Goal: Task Accomplishment & Management: Complete application form

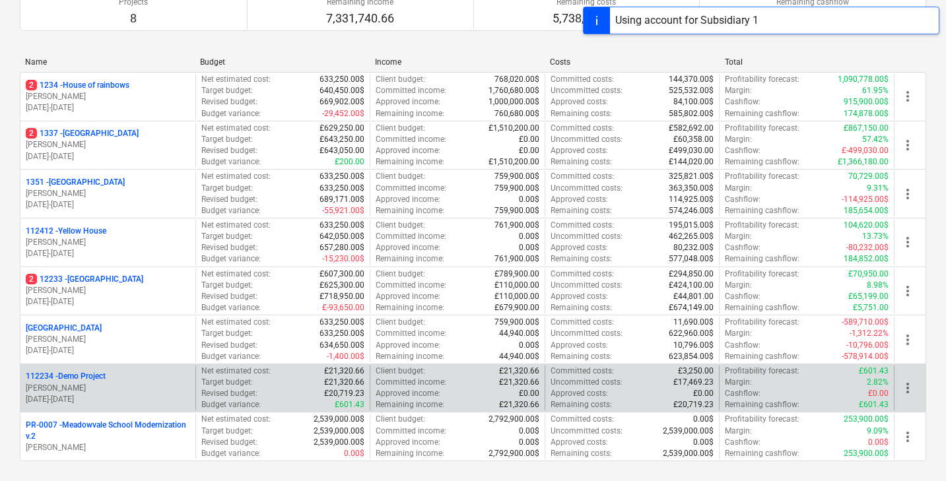
scroll to position [227, 0]
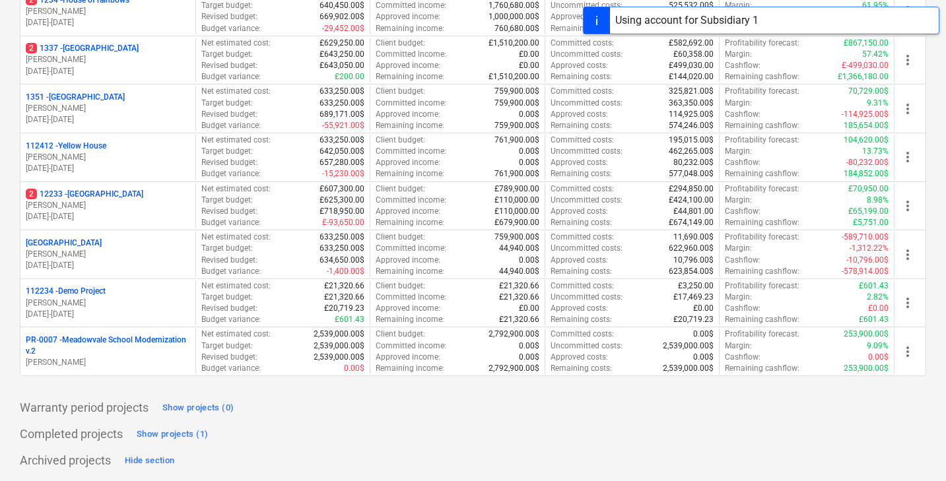
drag, startPoint x: 127, startPoint y: 335, endPoint x: 189, endPoint y: 202, distance: 147.0
click at [126, 336] on p "PR-0007 - [GEOGRAPHIC_DATA] Modernization v.2" at bounding box center [108, 346] width 164 height 22
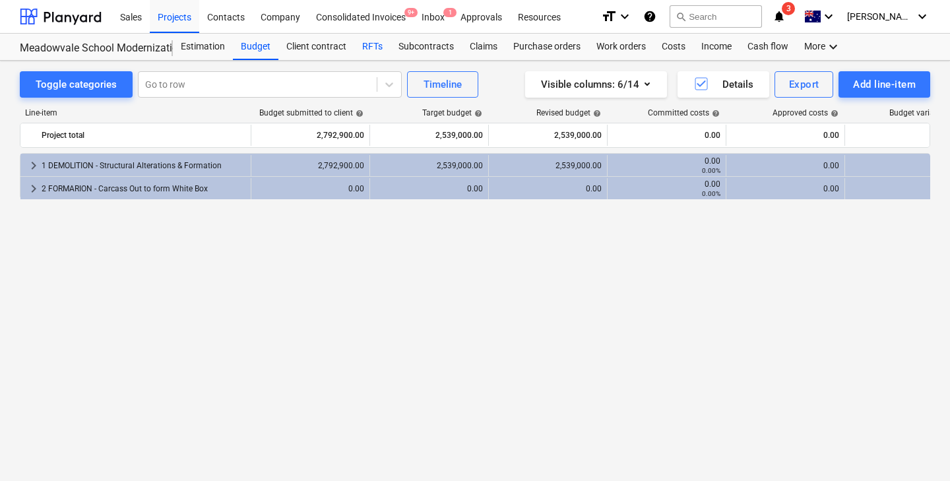
click at [363, 44] on div "RFTs" at bounding box center [372, 47] width 36 height 26
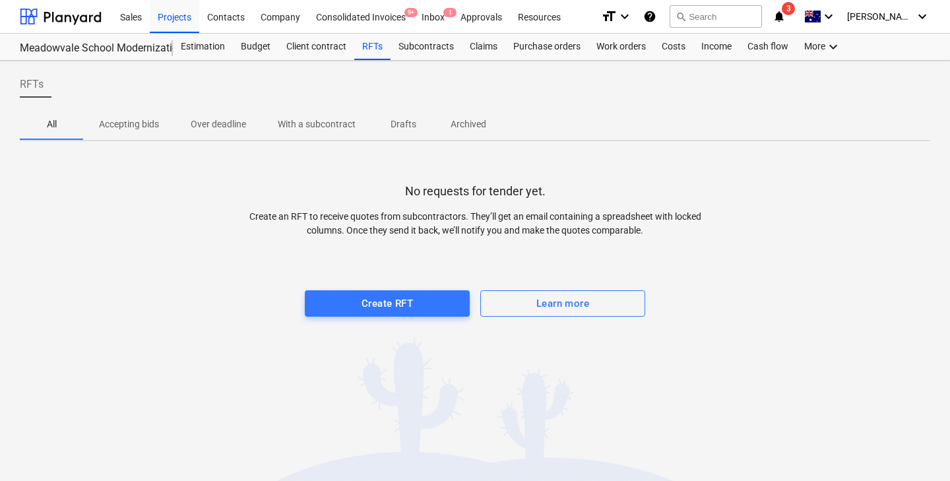
click at [406, 121] on p "Drafts" at bounding box center [403, 124] width 32 height 14
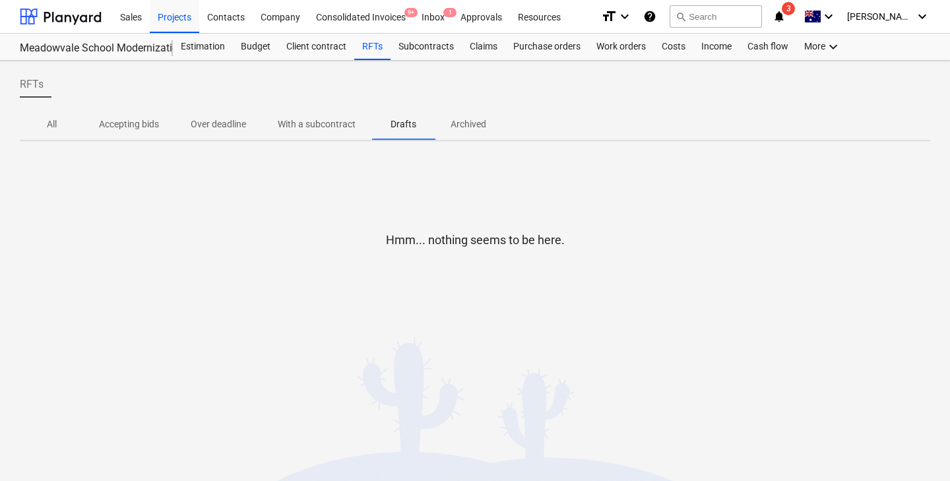
click at [49, 124] on p "All" at bounding box center [52, 124] width 32 height 14
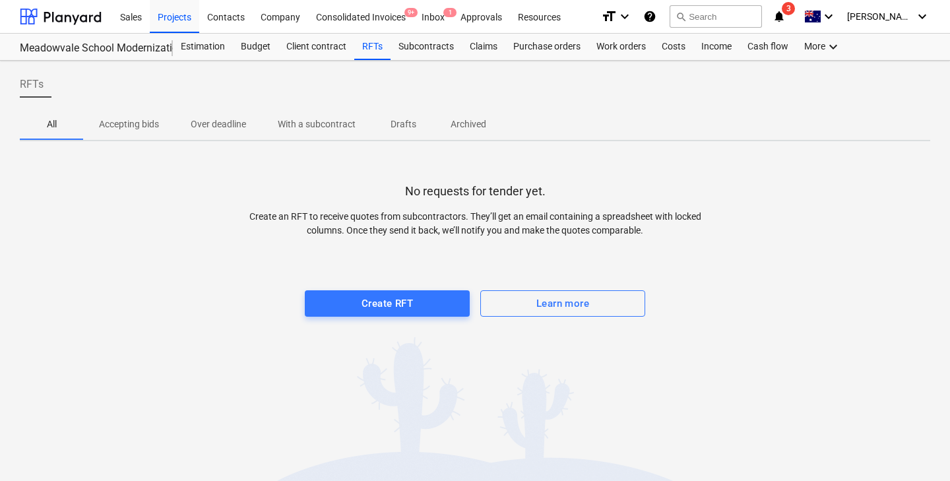
click at [379, 288] on div at bounding box center [475, 277] width 911 height 26
click at [375, 298] on div "Create RFT" at bounding box center [387, 303] width 51 height 17
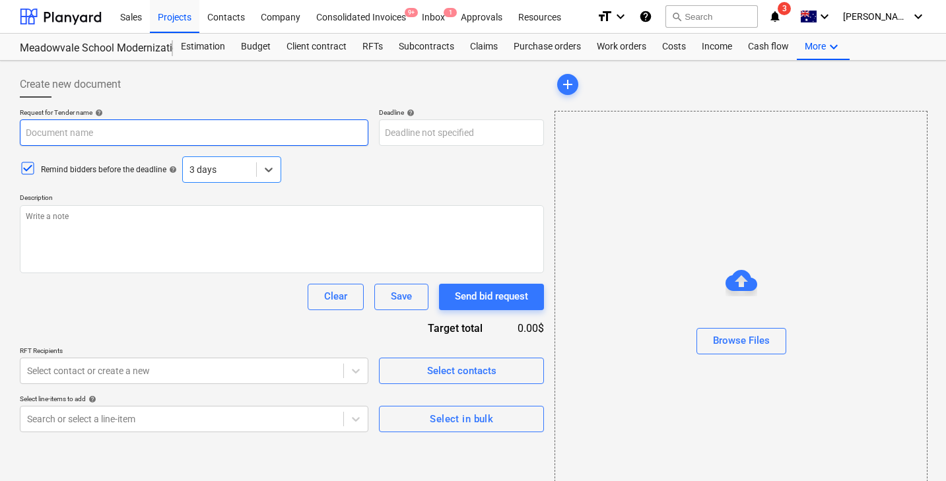
click at [131, 131] on input "text" at bounding box center [194, 132] width 348 height 26
type textarea "x"
type input "M"
type textarea "x"
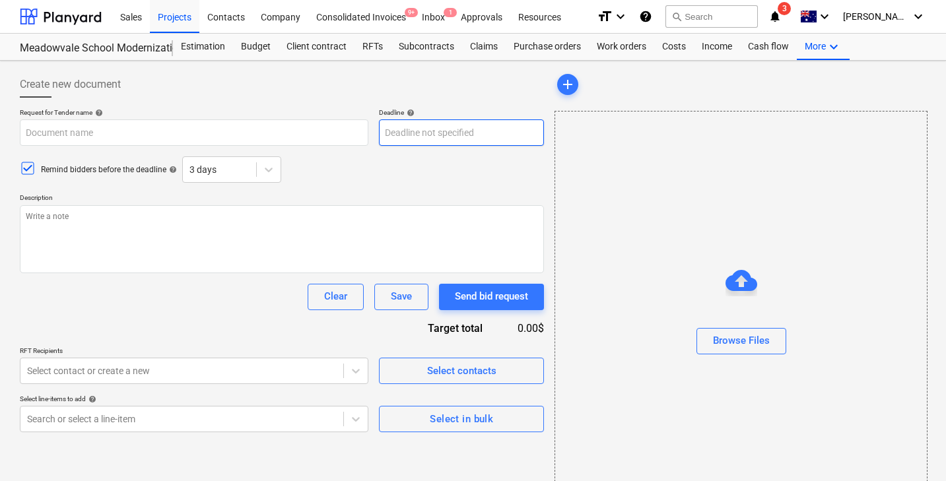
click at [430, 135] on body "Sales Projects Contacts Company Consolidated Invoices 9+ Inbox 1 Approvals Reso…" at bounding box center [473, 240] width 946 height 481
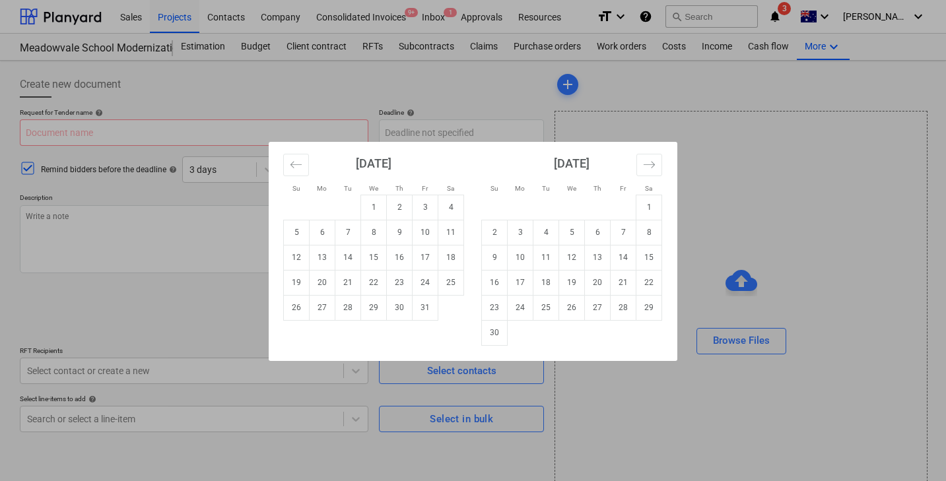
click at [318, 121] on div "Su Mo Tu We Th Fr Sa Su Mo Tu We Th Fr Sa [DATE] 1 2 3 4 5 6 7 8 9 10 11 12 13 …" at bounding box center [473, 240] width 946 height 481
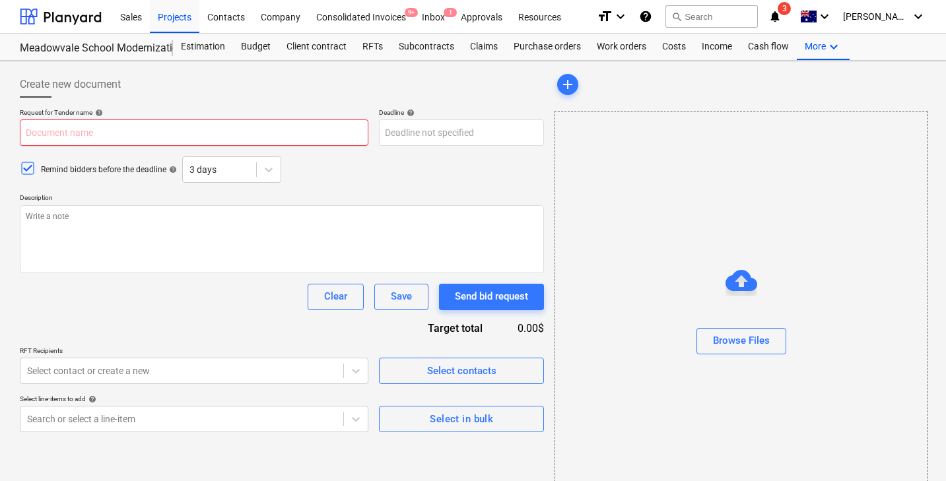
click at [277, 127] on input "text" at bounding box center [194, 132] width 348 height 26
type textarea "x"
type input "R"
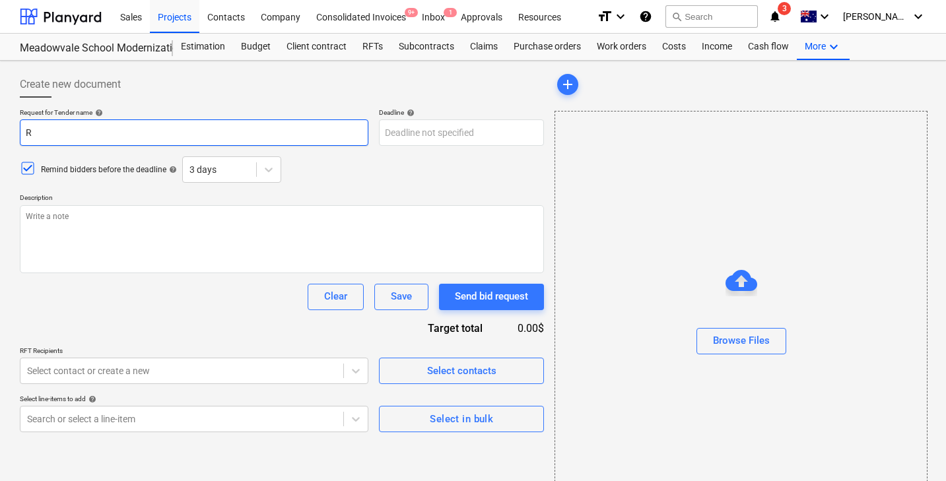
type textarea "x"
type input "RF"
type textarea "x"
type input "RFT"
type textarea "x"
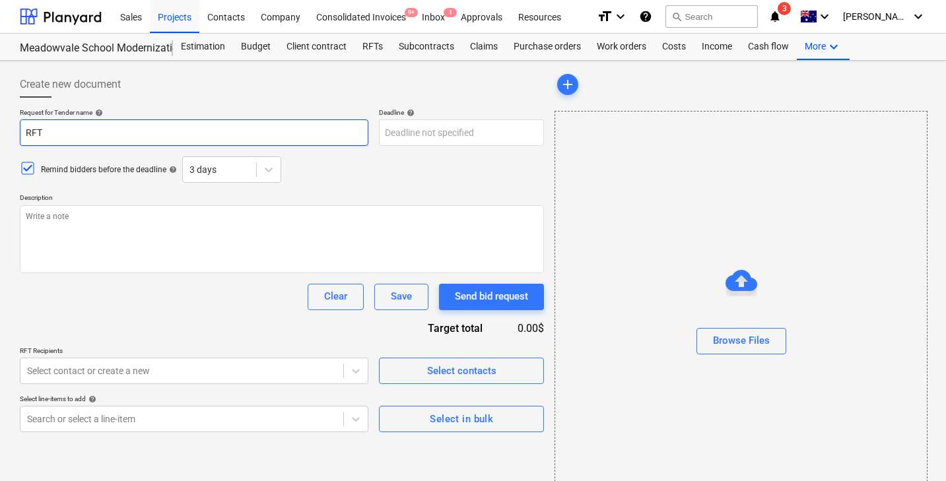
type input "RFT"
type textarea "x"
type input "RFT r"
type textarea "x"
type input "RFT"
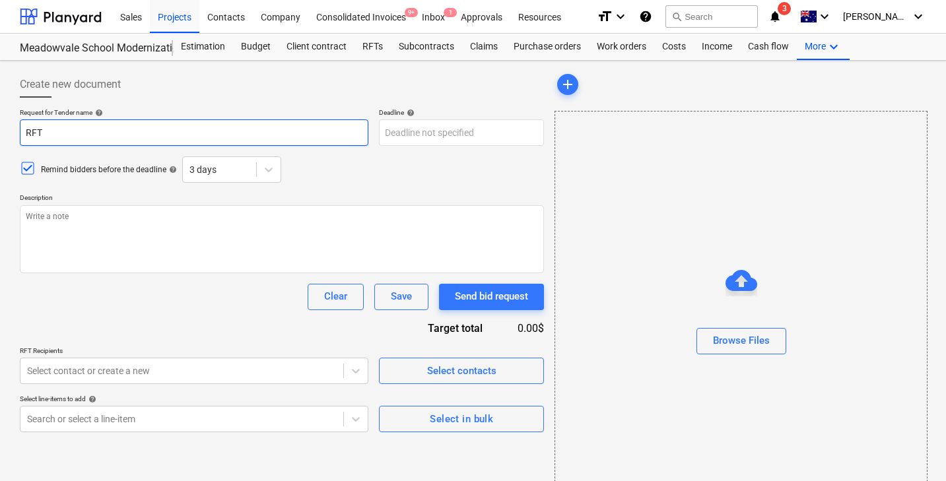
type textarea "x"
type input "RFT f"
type textarea "x"
type input "RFT fo"
type textarea "x"
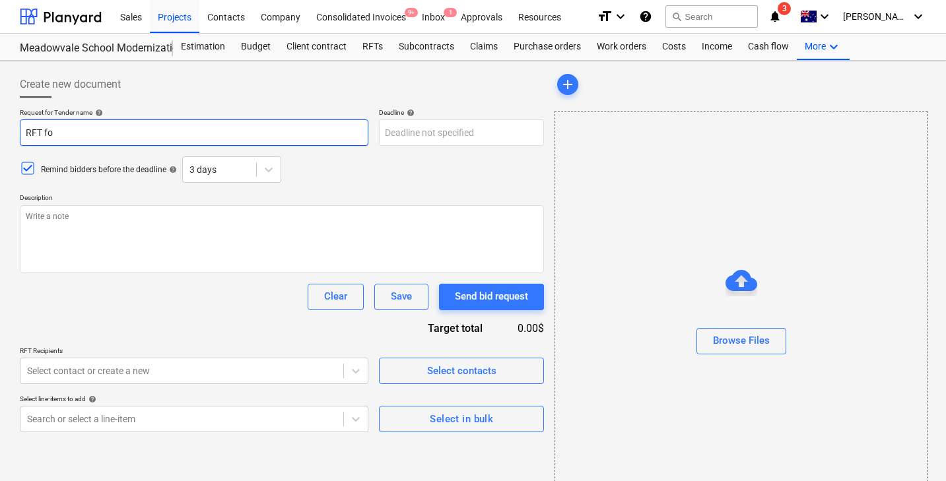
type input "RFT for"
type textarea "x"
type input "RFT for"
type textarea "x"
type input "RFT for m"
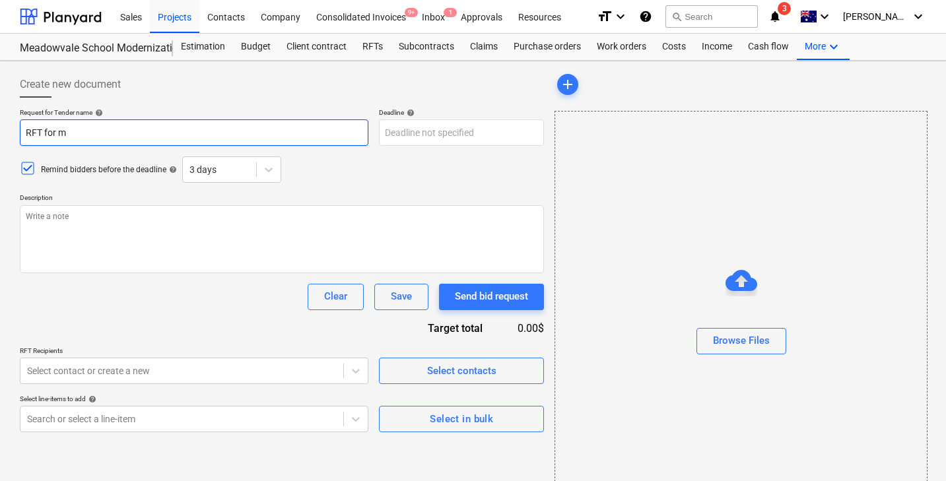
type textarea "x"
type input "RFT for ma"
type textarea "x"
type input "RFT for mat"
type textarea "x"
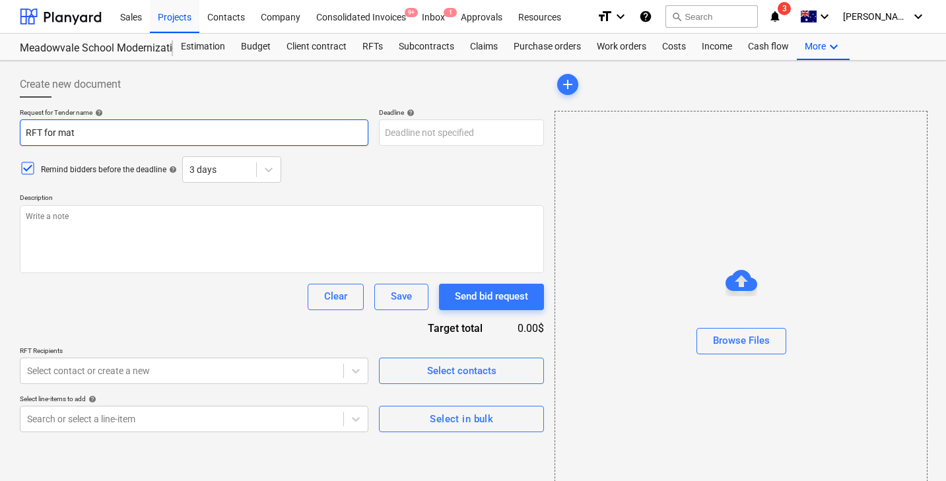
type input "RFT for mate"
type textarea "x"
type input "RFT for mater"
type textarea "x"
type input "RFT for materi"
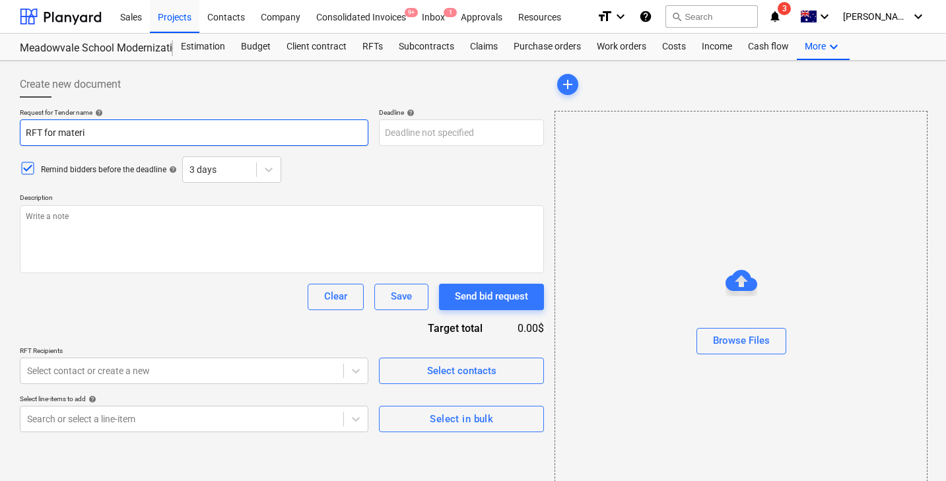
type textarea "x"
type input "RFT for materia"
type textarea "x"
type input "RFT for material"
type textarea "x"
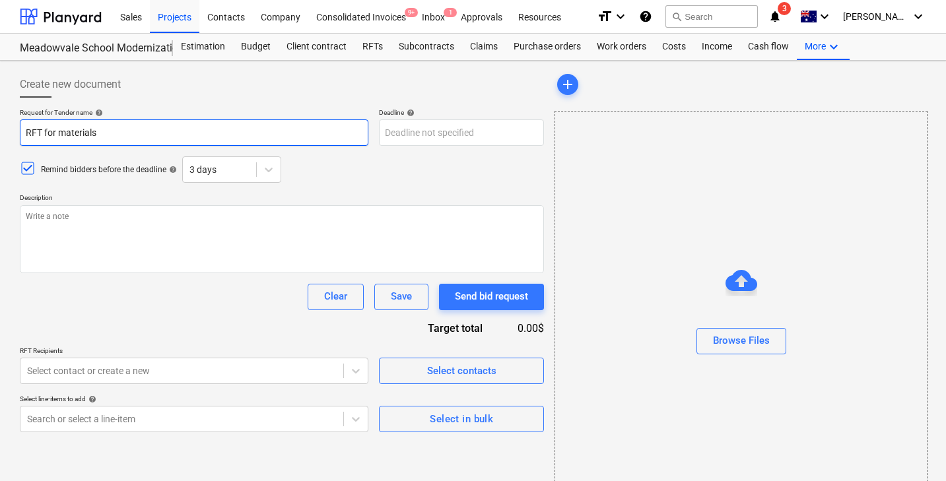
type input "RFT for materials"
type textarea "x"
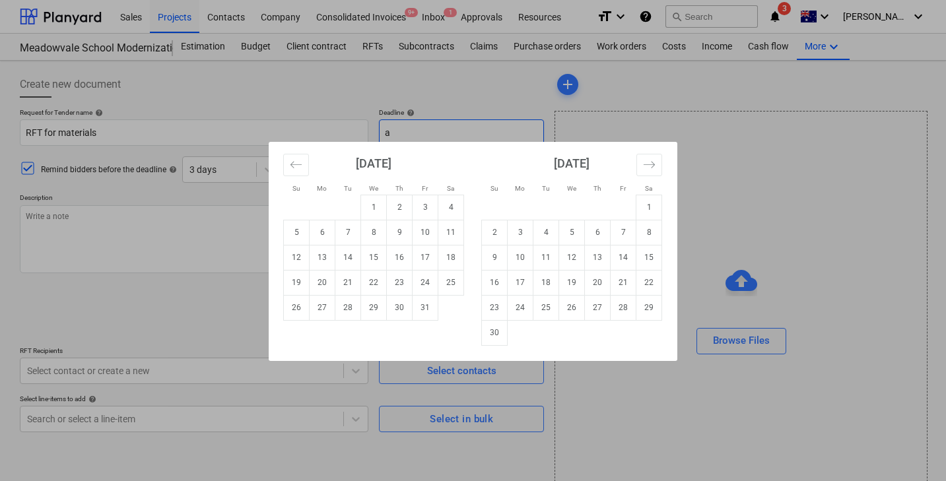
type input "a"
click at [179, 164] on div "Su Mo Tu We Th Fr Sa Su Mo Tu We Th Fr Sa [DATE] 1 2 3 4 5 6 7 8 9 10 11 12 13 …" at bounding box center [473, 240] width 946 height 481
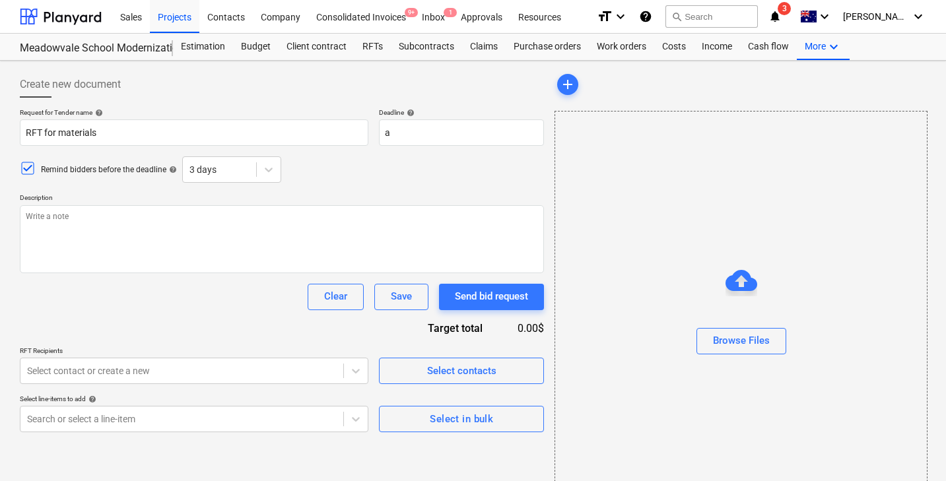
click at [164, 203] on p "Description" at bounding box center [282, 198] width 524 height 11
click at [162, 212] on textarea at bounding box center [282, 239] width 524 height 68
type textarea "x"
type textarea "a"
type textarea "x"
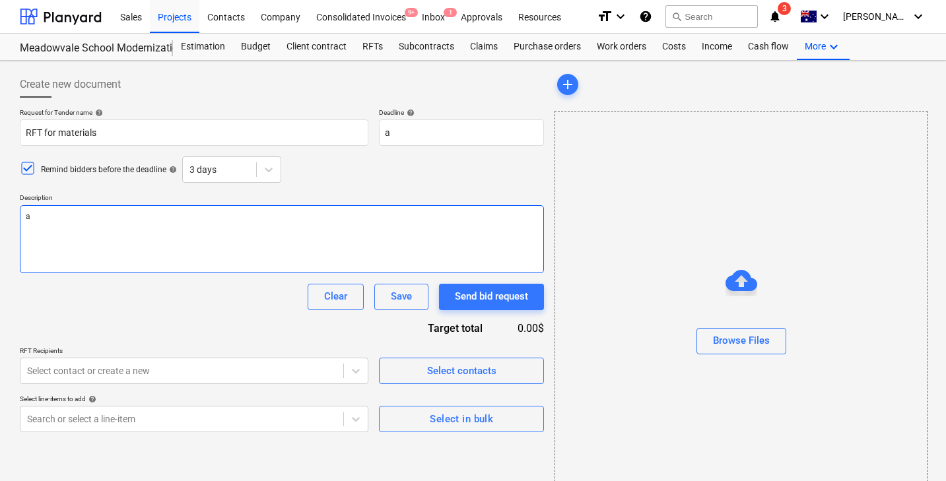
type textarea "as"
type textarea "x"
type textarea "asd"
type textarea "x"
type textarea "asda"
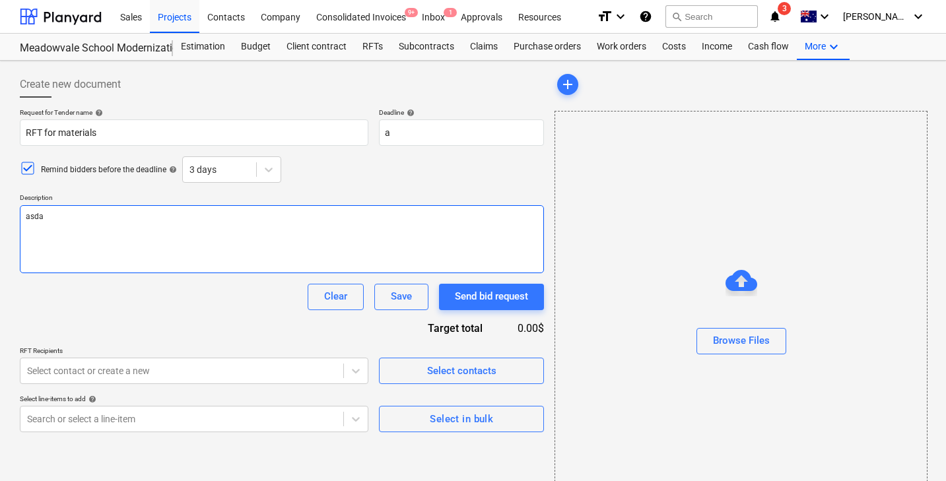
type textarea "x"
type textarea "asdad"
type textarea "x"
type textarea "asdada"
type textarea "x"
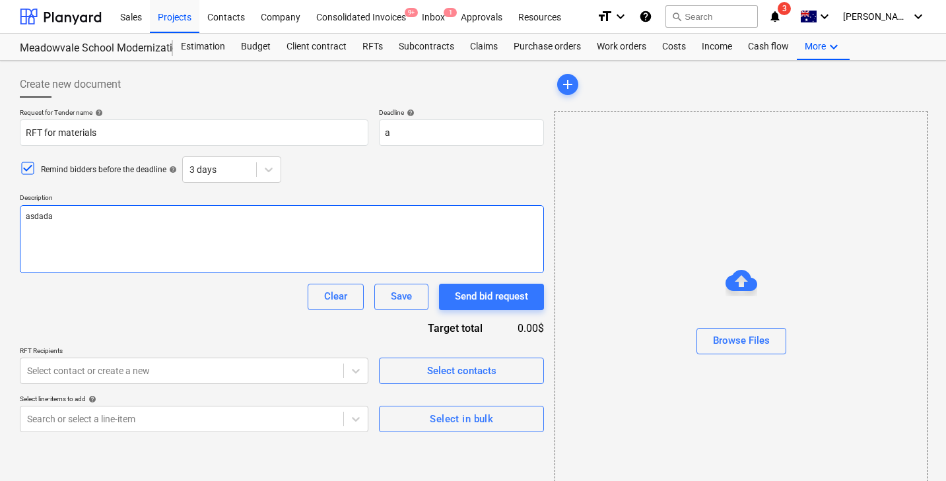
type textarea "asdadad"
type textarea "x"
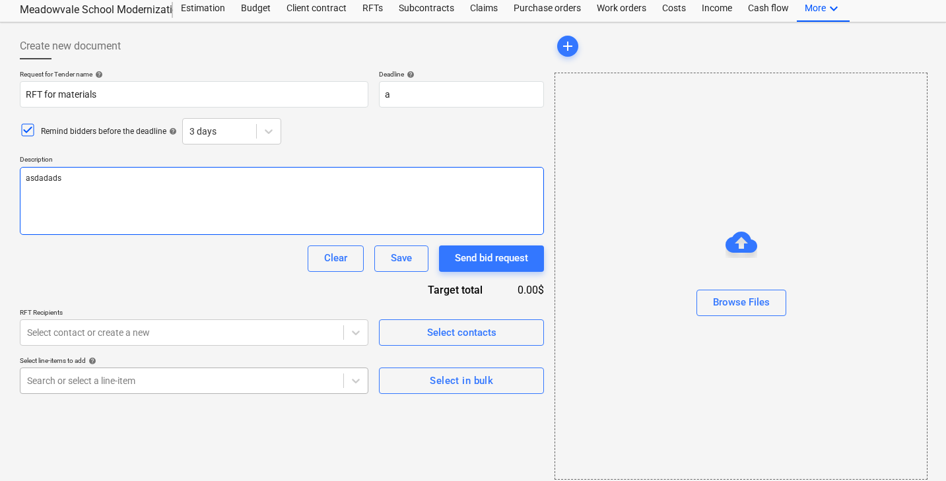
type textarea "asdadads"
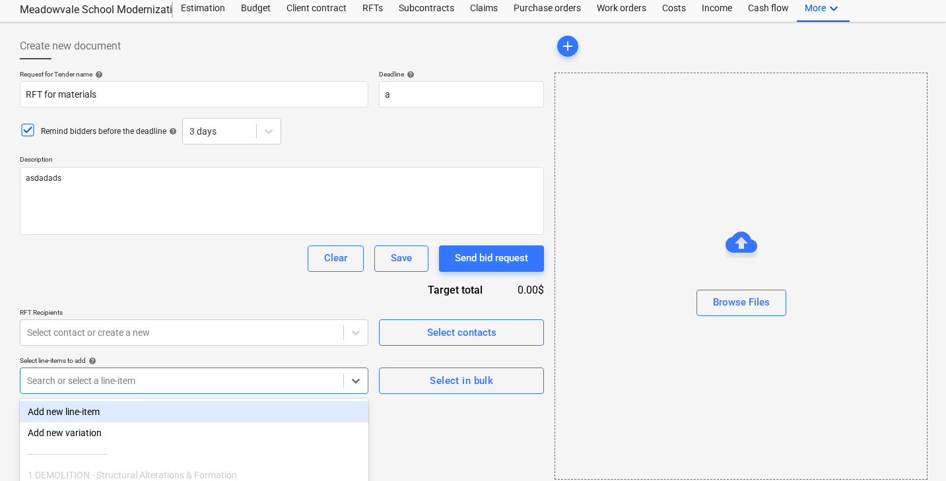
click at [206, 368] on body "Sales Projects Contacts Company Consolidated Invoices 9+ Inbox 1 Approvals Reso…" at bounding box center [473, 202] width 946 height 481
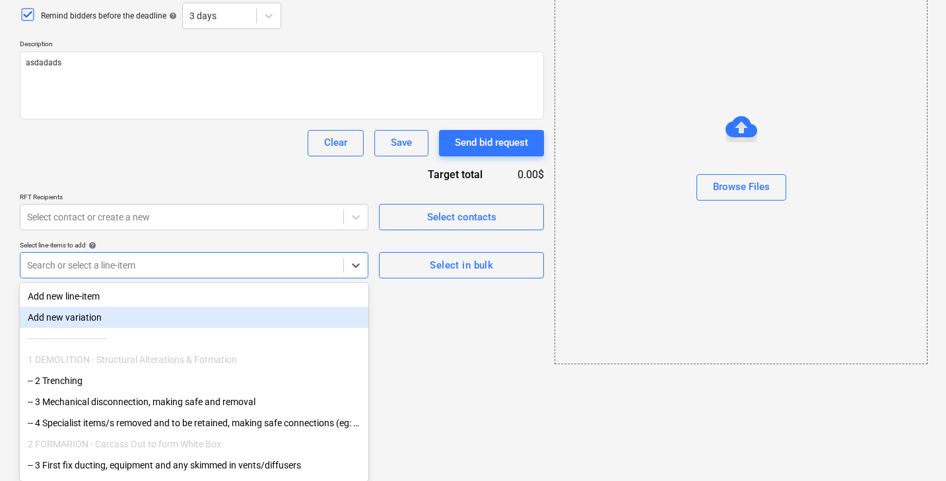
click at [160, 383] on div "-- 2 Trenching" at bounding box center [194, 380] width 348 height 21
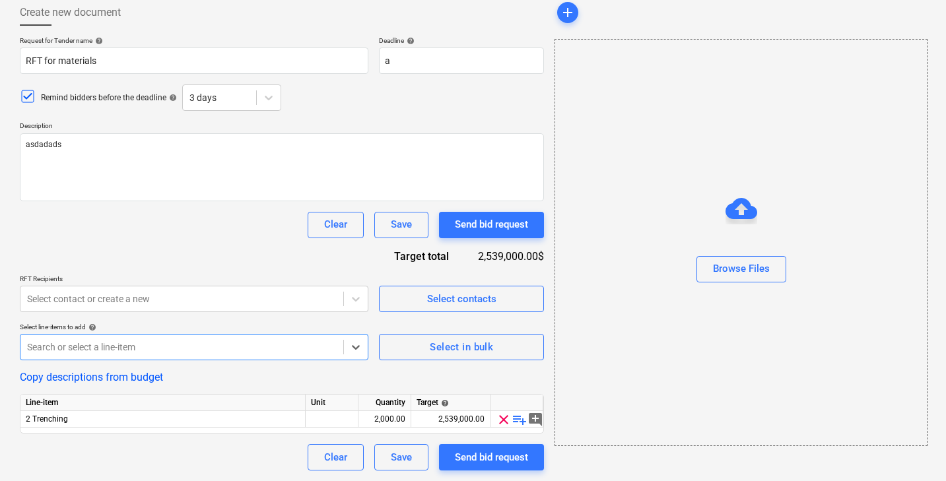
scroll to position [71, 0]
click at [182, 303] on div at bounding box center [181, 299] width 309 height 13
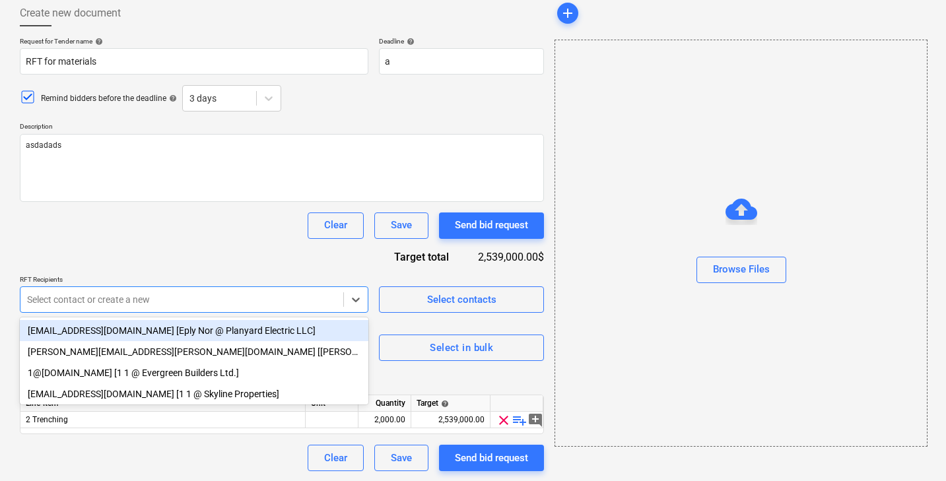
click at [157, 333] on div "[EMAIL_ADDRESS][DOMAIN_NAME] [Eply Nor @ Planyard Electric LLC]" at bounding box center [194, 330] width 348 height 21
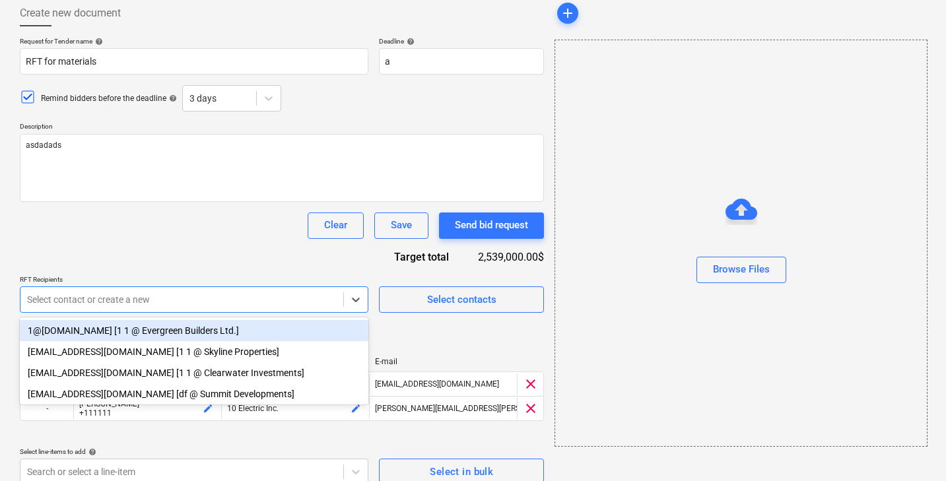
click at [157, 333] on div "1@[DOMAIN_NAME] [1 1 @ Evergreen Builders Ltd.]" at bounding box center [194, 330] width 348 height 21
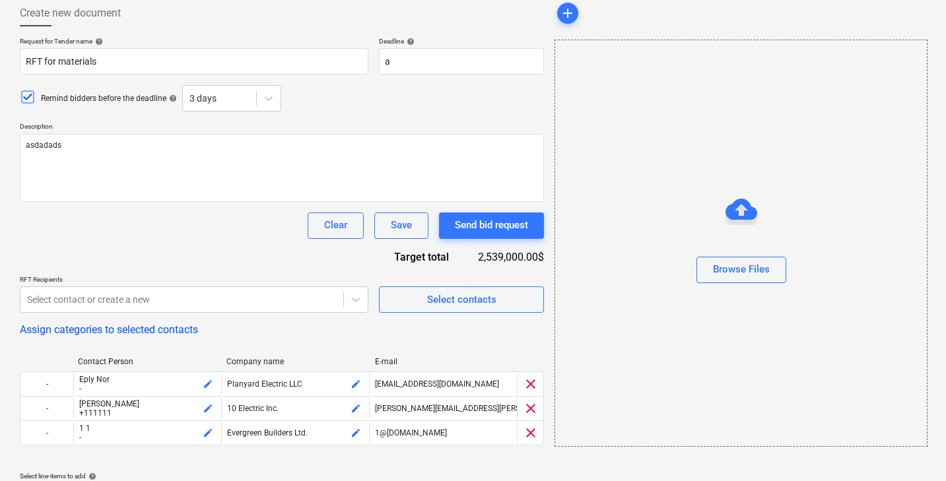
click at [167, 273] on div "Request for Tender name help RFT for materials Deadline help a Press the down a…" at bounding box center [282, 328] width 524 height 583
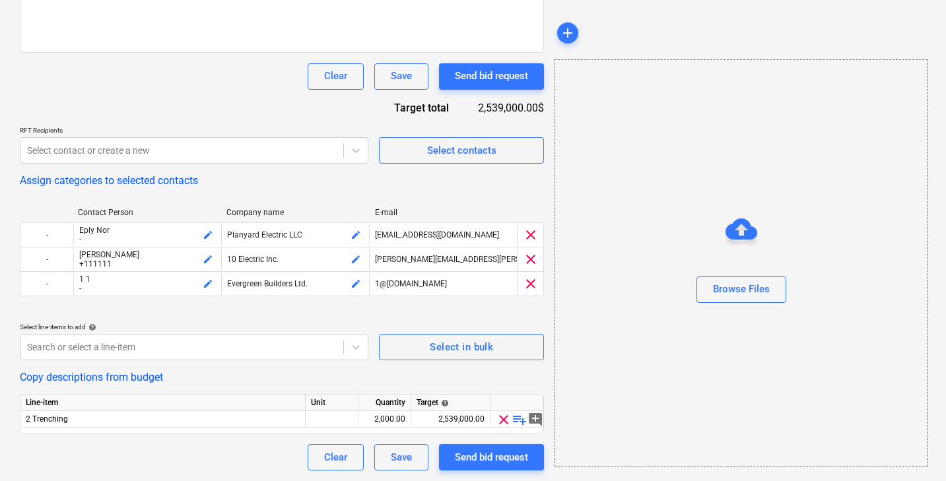
scroll to position [220, 0]
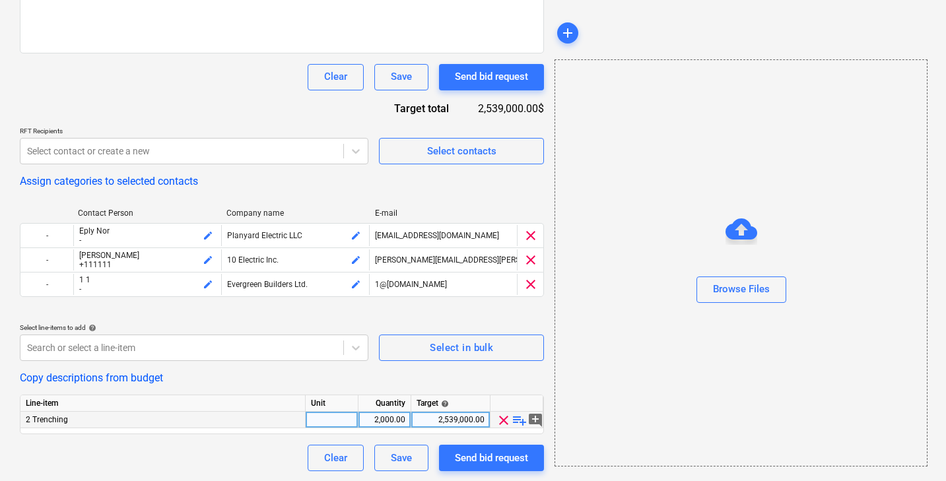
click at [521, 422] on span "playlist_add" at bounding box center [519, 420] width 16 height 16
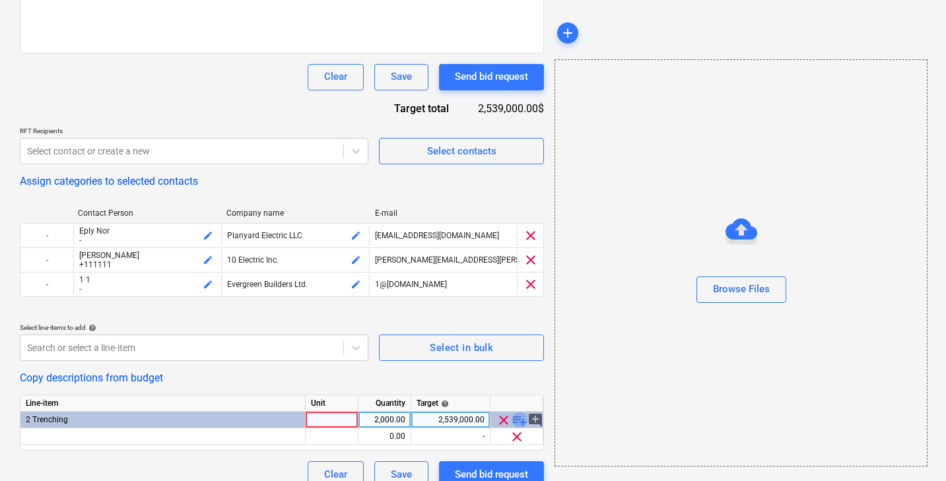
click at [521, 422] on span "playlist_add" at bounding box center [519, 420] width 16 height 16
type textarea "x"
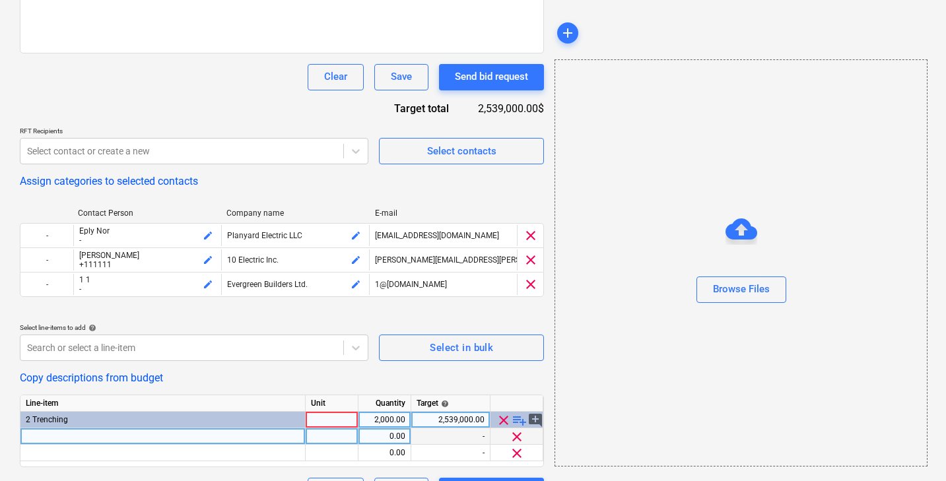
click at [288, 431] on div at bounding box center [162, 436] width 285 height 16
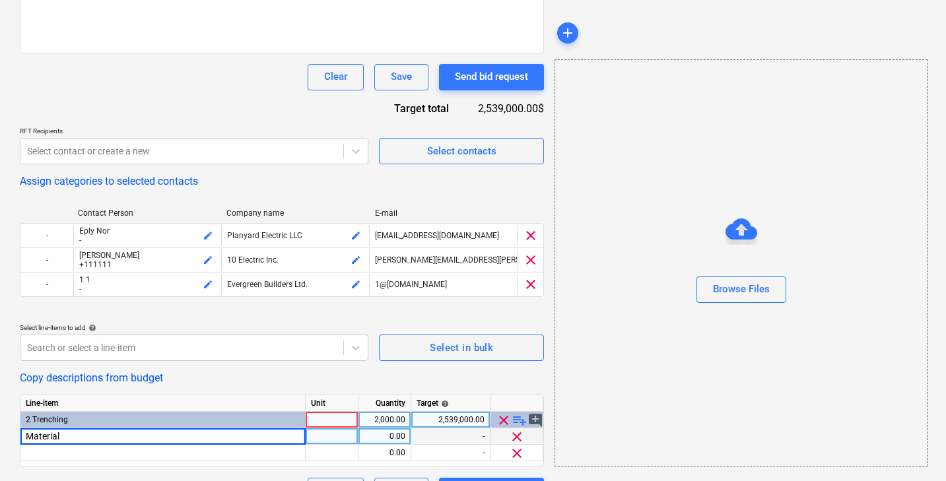
type input "Material 1"
type textarea "x"
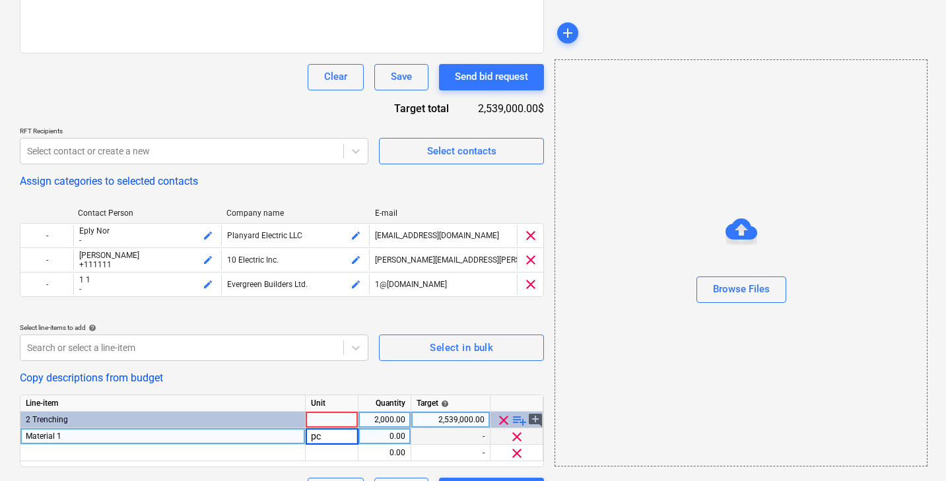
type input "pcs"
type textarea "x"
type input "100"
type textarea "x"
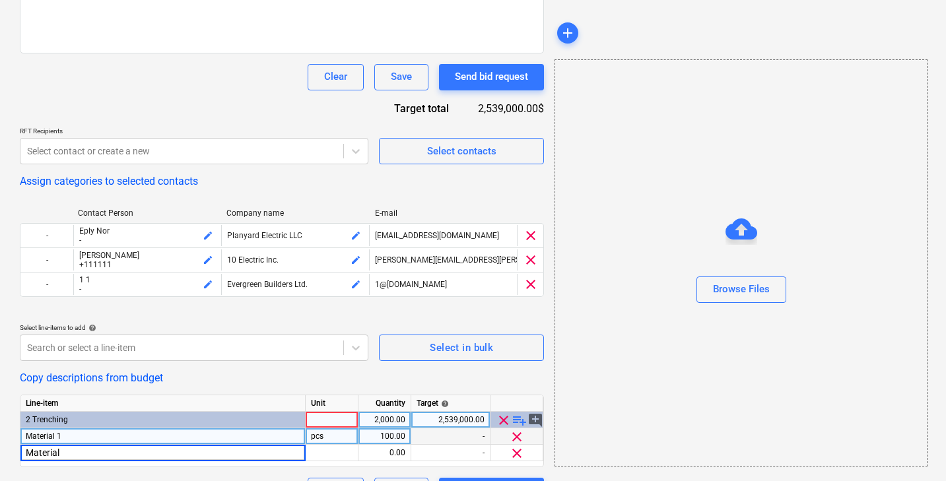
type input "Material 2"
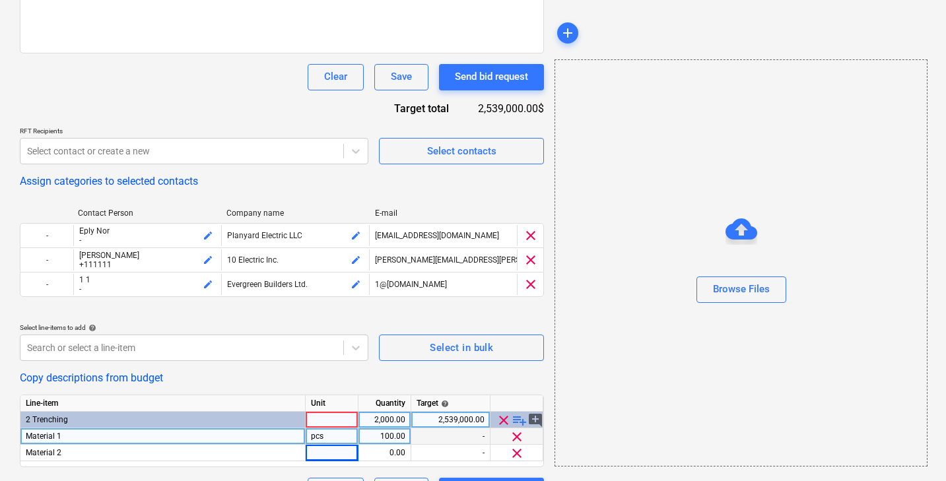
type textarea "x"
type input "pcs"
type textarea "x"
type input "1000"
type textarea "x"
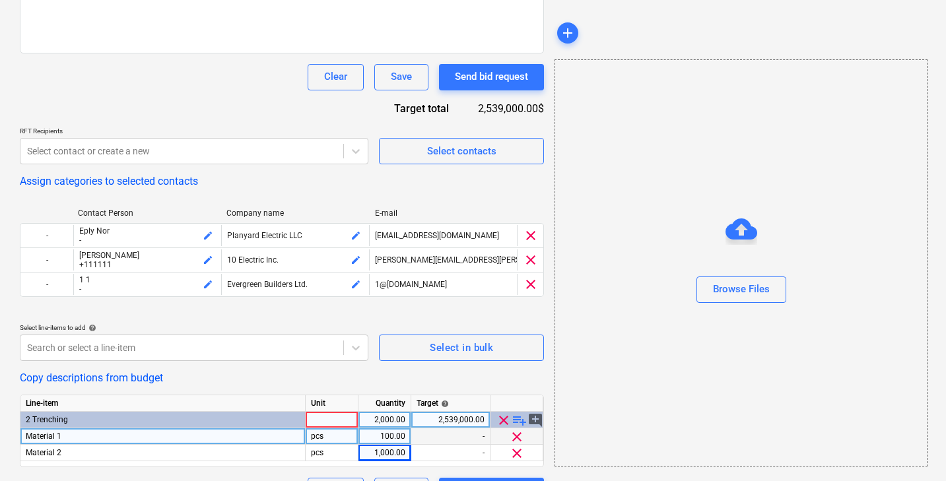
click at [313, 410] on div "Unit" at bounding box center [332, 403] width 53 height 16
click at [327, 420] on div at bounding box center [332, 420] width 53 height 16
type input "pcs"
click at [316, 392] on div "Request for Tender name help RFT for materials Deadline help a Press the down a…" at bounding box center [282, 196] width 524 height 616
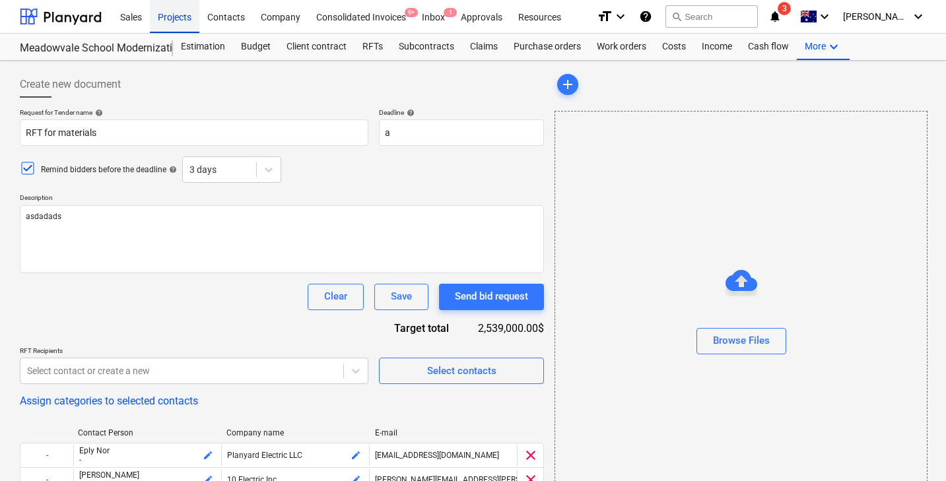
scroll to position [0, 0]
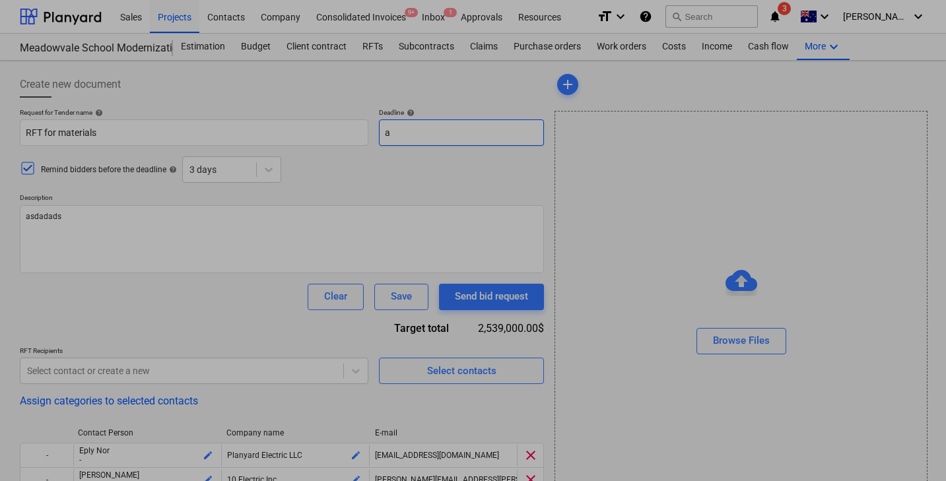
click at [393, 127] on body "Sales Projects Contacts Company Consolidated Invoices 9+ Inbox 1 Approvals Reso…" at bounding box center [473, 240] width 946 height 481
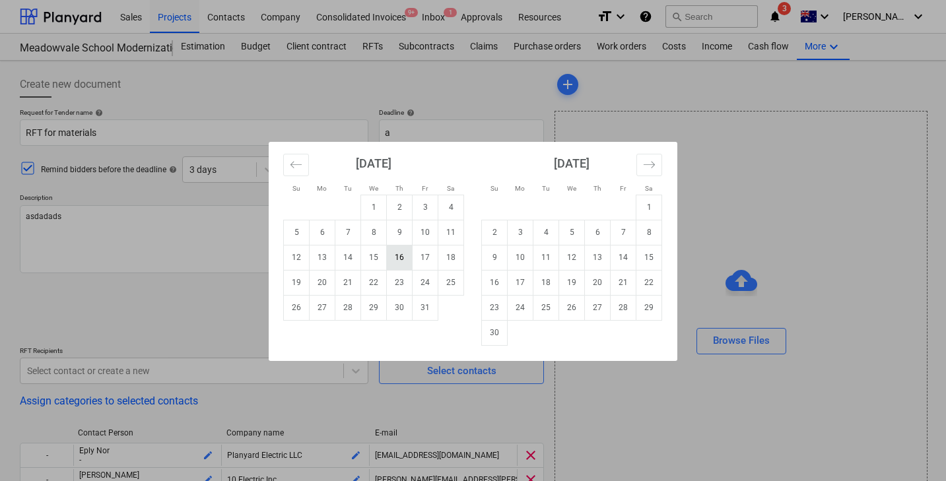
click at [391, 256] on td "16" at bounding box center [400, 257] width 26 height 25
type textarea "x"
type input "[DATE]"
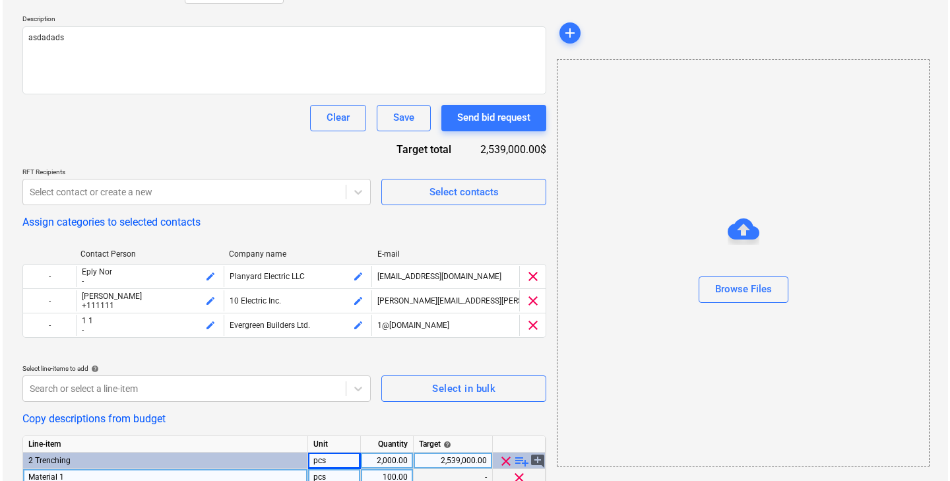
scroll to position [132, 0]
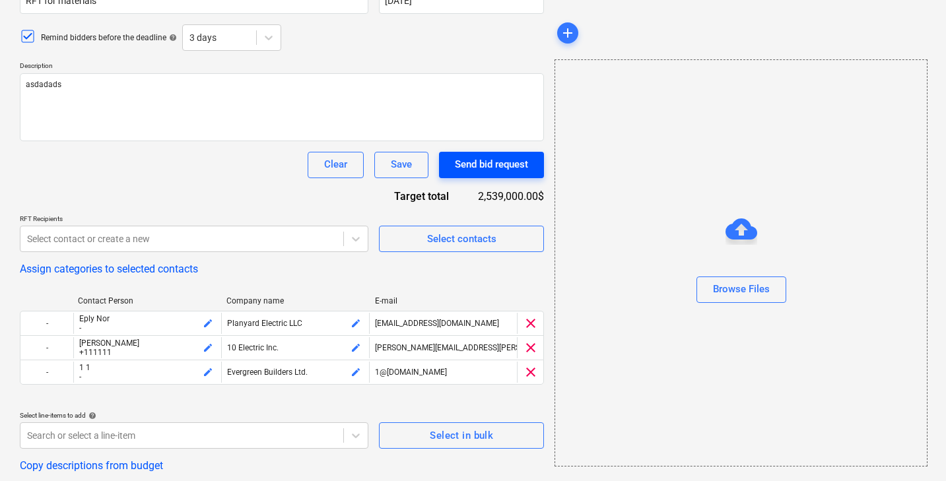
click at [484, 160] on div "Send bid request" at bounding box center [491, 164] width 73 height 17
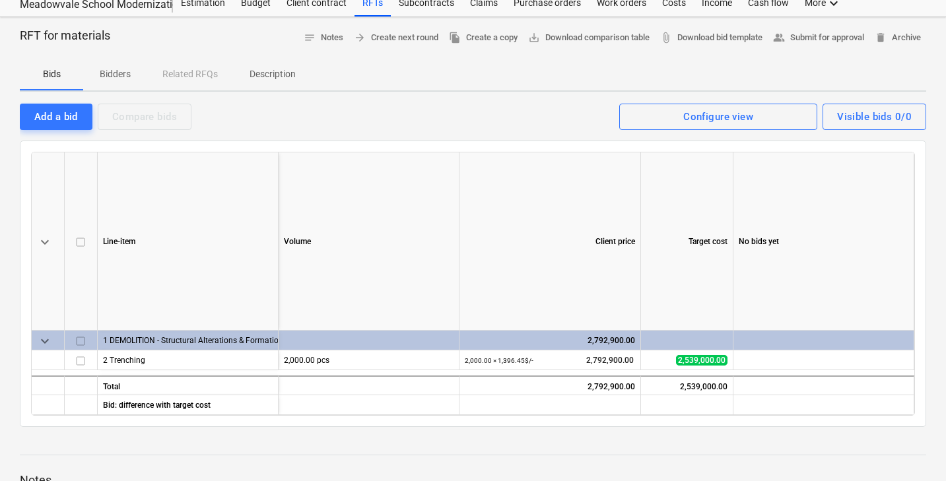
scroll to position [53, 0]
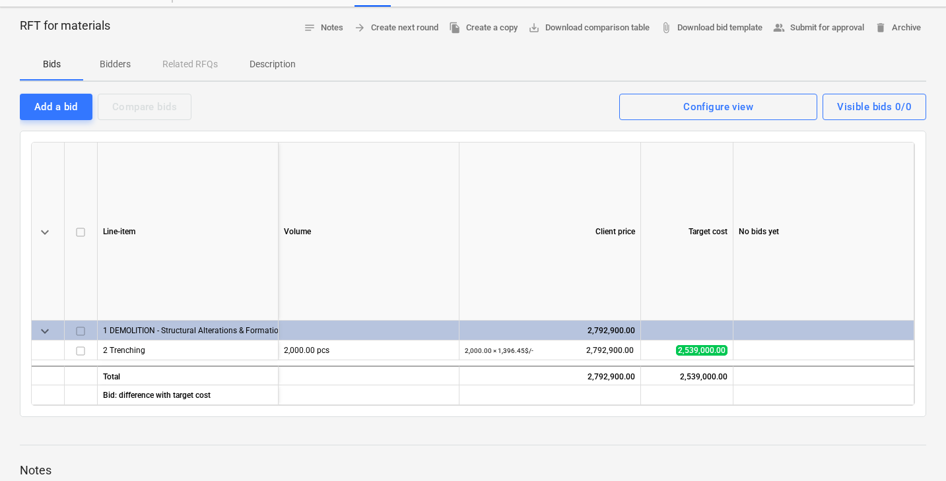
click at [38, 329] on span "keyboard_arrow_down" at bounding box center [45, 331] width 16 height 16
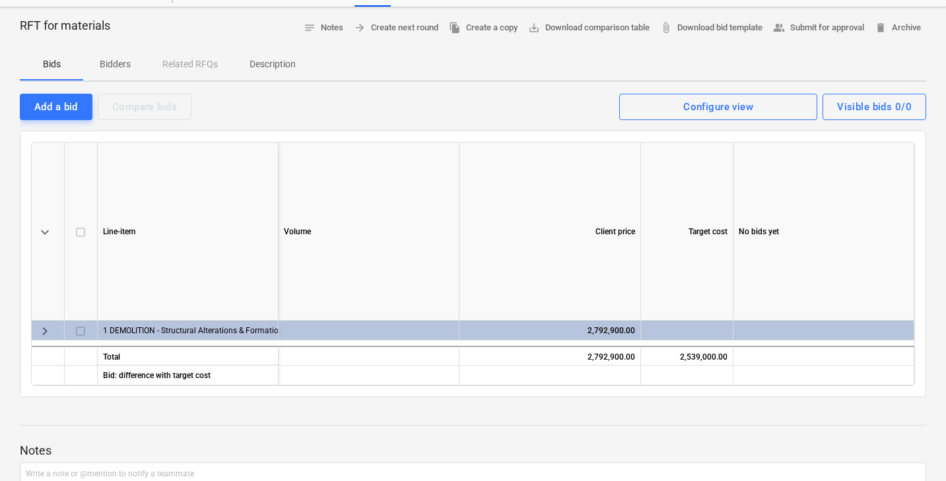
click at [38, 329] on span "keyboard_arrow_right" at bounding box center [45, 331] width 16 height 16
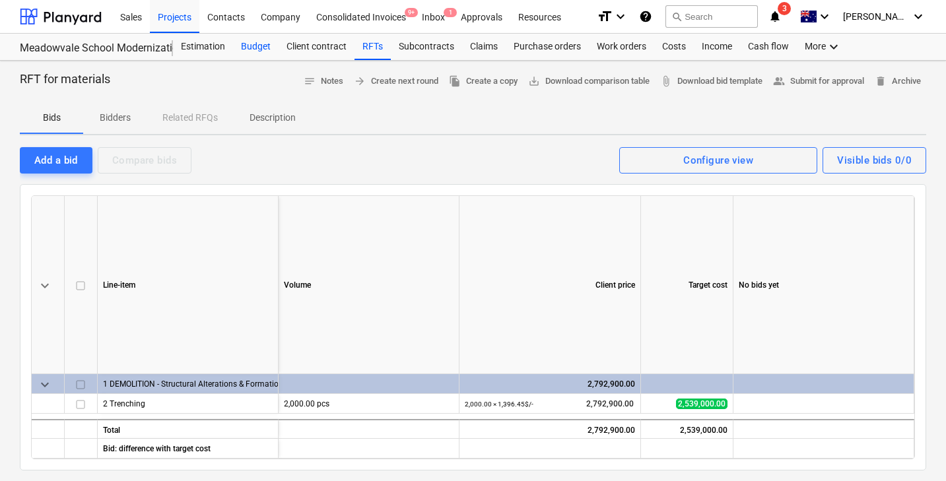
scroll to position [0, 0]
click at [247, 46] on div "Budget" at bounding box center [256, 47] width 46 height 26
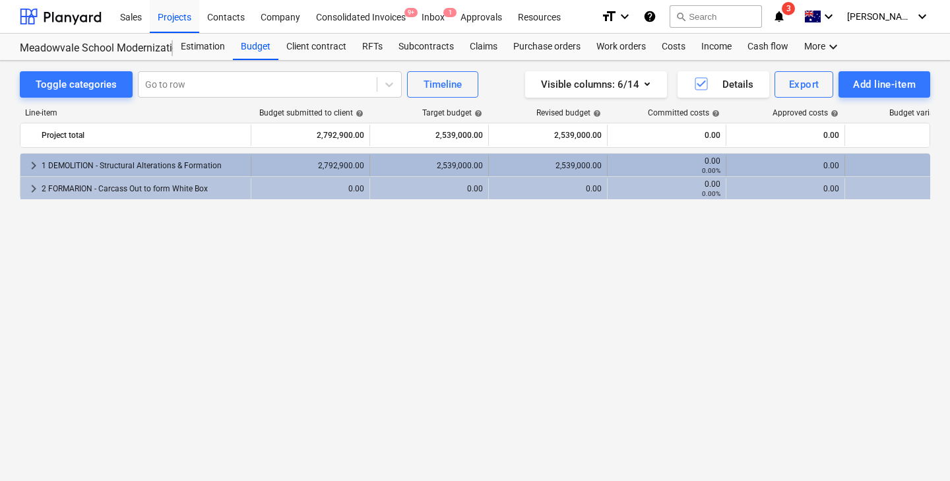
click at [32, 164] on span "keyboard_arrow_right" at bounding box center [34, 166] width 16 height 16
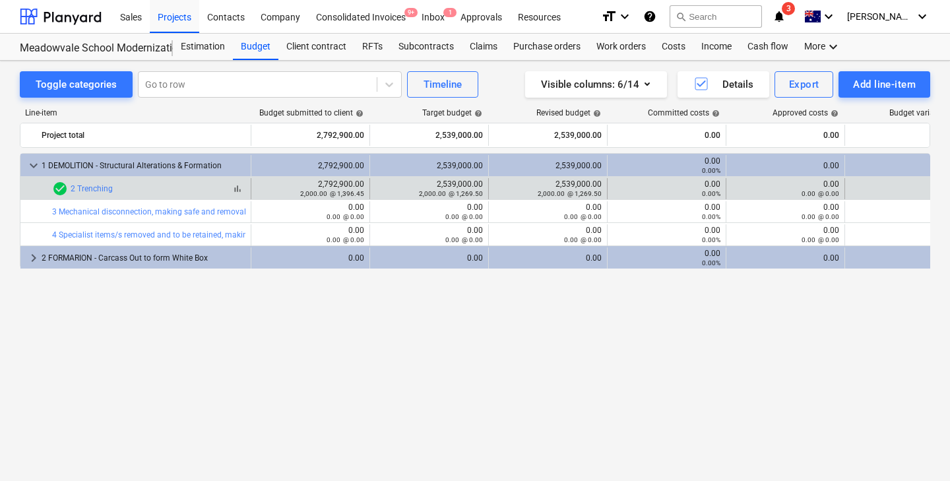
click at [57, 189] on span "check_circle" at bounding box center [60, 189] width 16 height 16
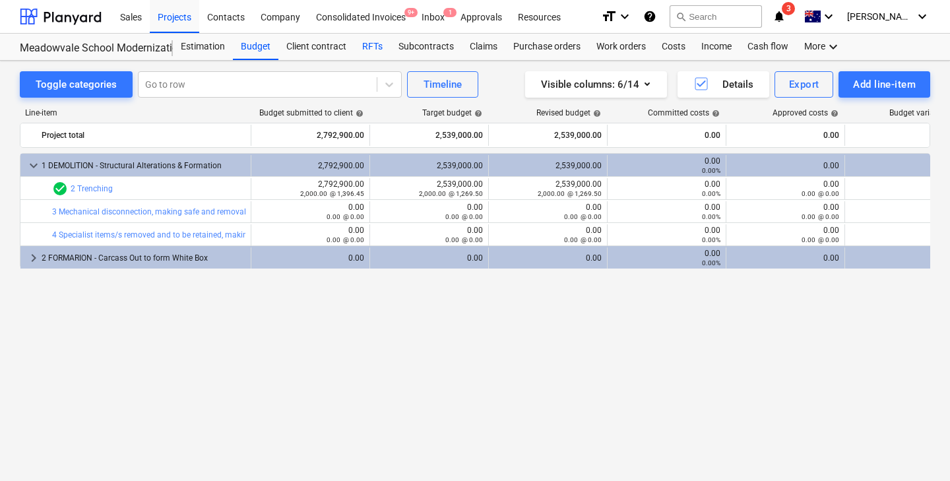
click at [375, 46] on div "RFTs" at bounding box center [372, 47] width 36 height 26
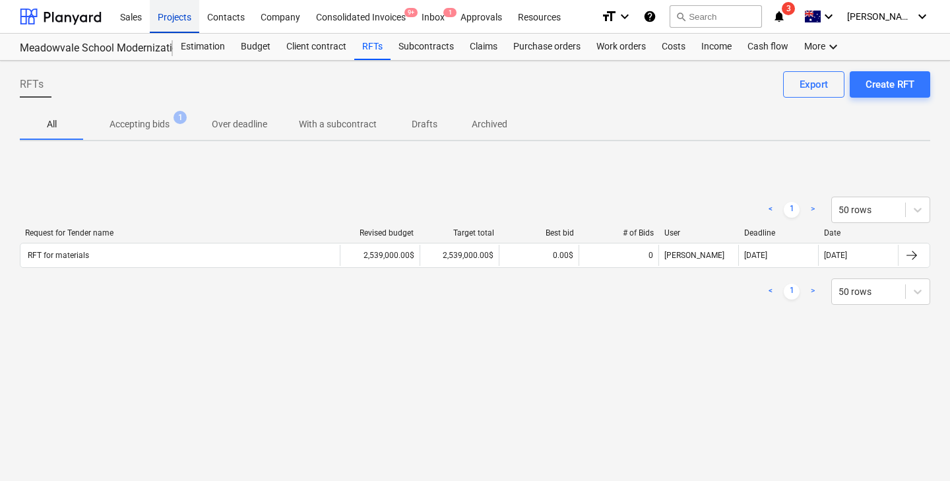
click at [191, 18] on div "Projects" at bounding box center [174, 16] width 49 height 34
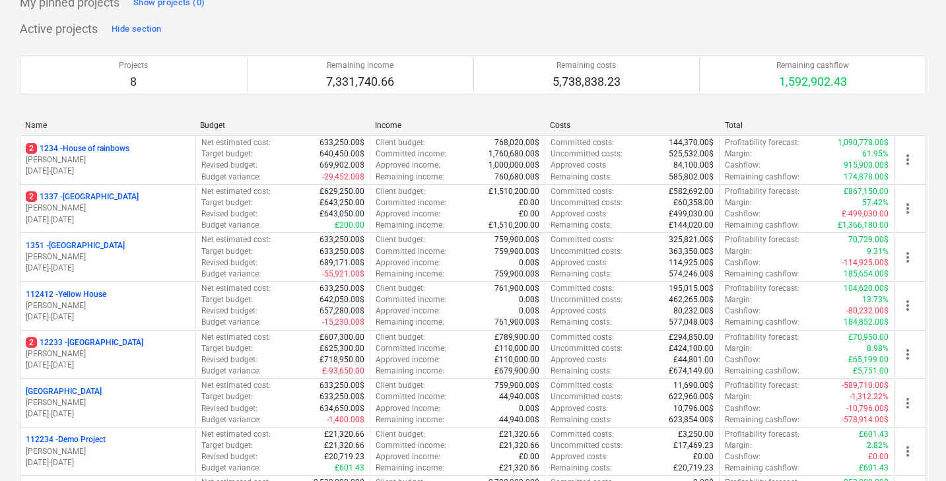
scroll to position [254, 0]
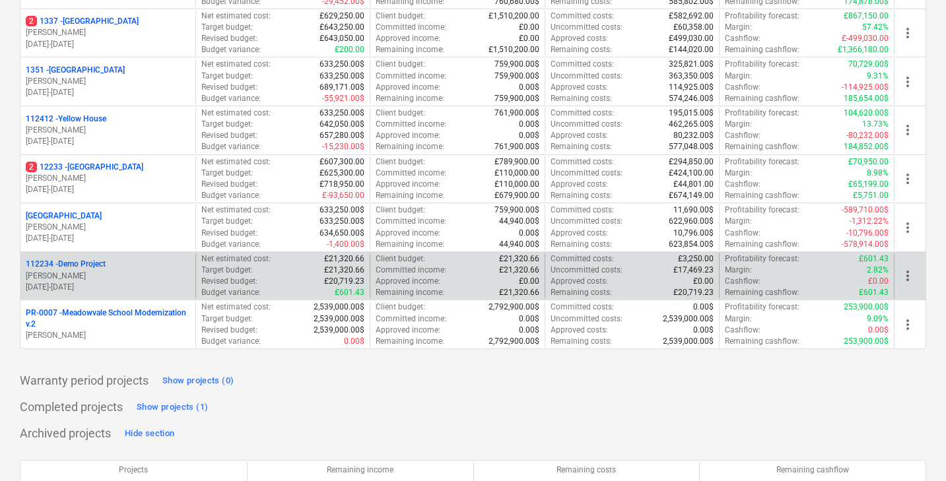
click at [100, 266] on p "112234 - Demo Project" at bounding box center [66, 264] width 80 height 11
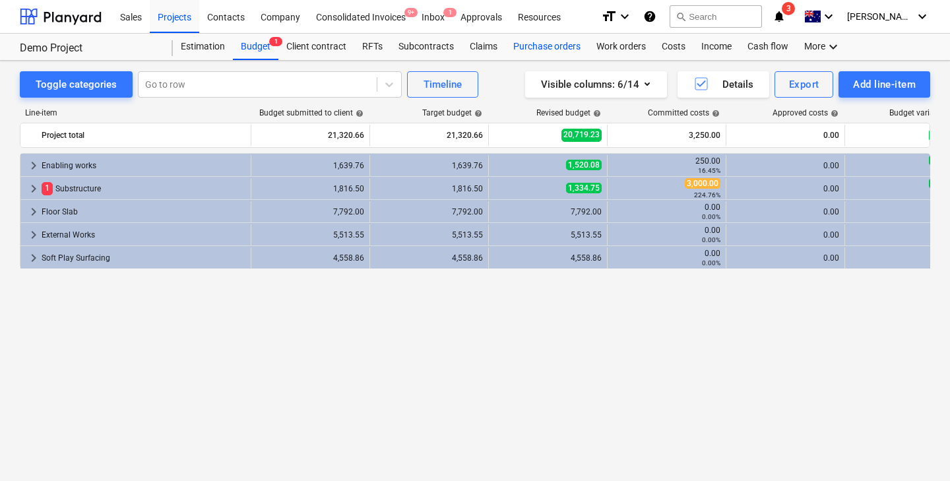
click at [540, 42] on div "Purchase orders" at bounding box center [546, 47] width 83 height 26
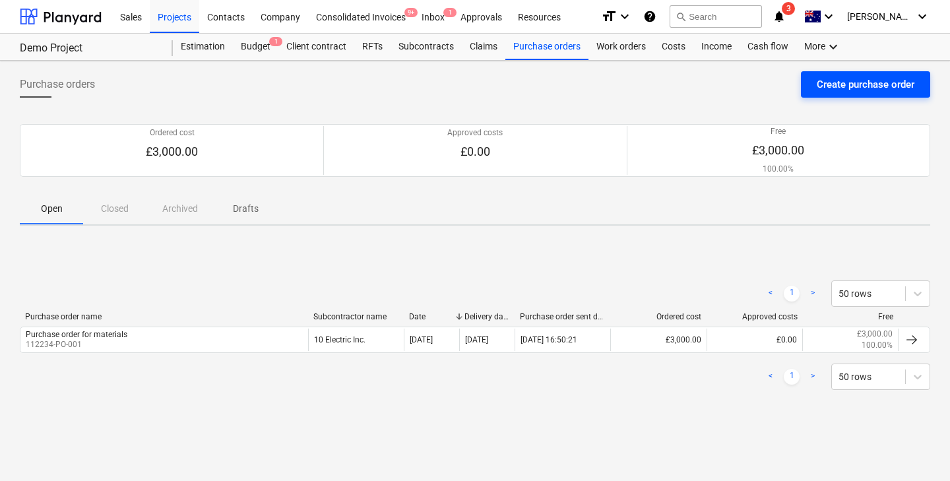
click at [818, 87] on div "Create purchase order" at bounding box center [866, 84] width 98 height 17
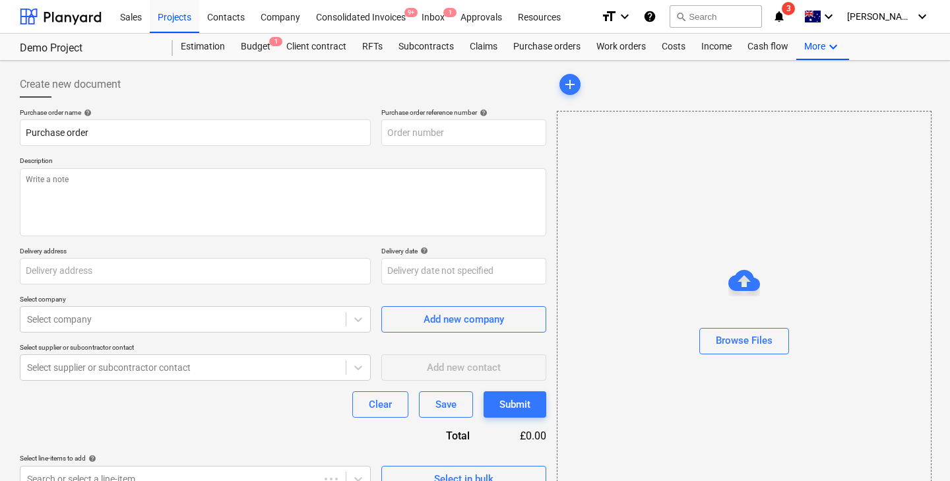
type textarea "x"
type input "Sunset blv. 5522"
type textarea "x"
type input "112234-PO-002"
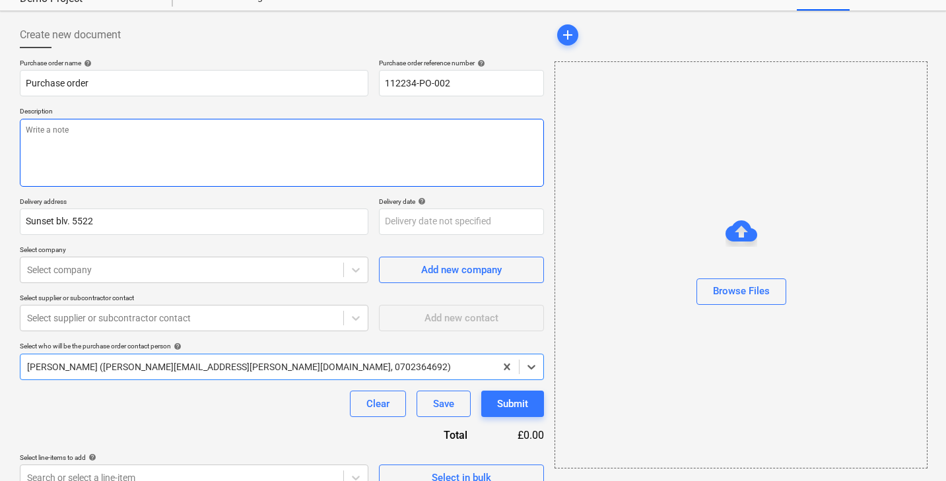
scroll to position [33, 0]
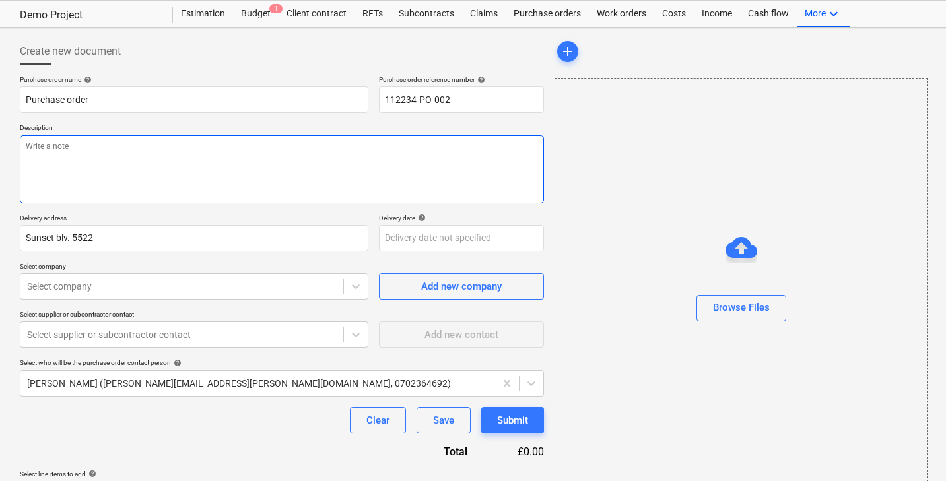
click at [263, 185] on textarea at bounding box center [282, 169] width 524 height 68
type textarea "x"
type textarea "A"
type textarea "x"
type textarea "Ad"
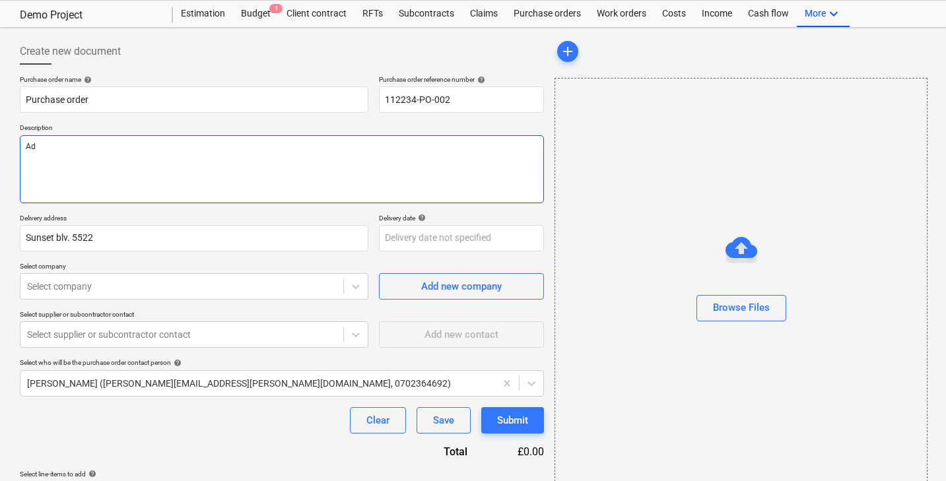
type textarea "x"
type textarea "Adl"
type textarea "x"
type textarea "Adlk"
type textarea "x"
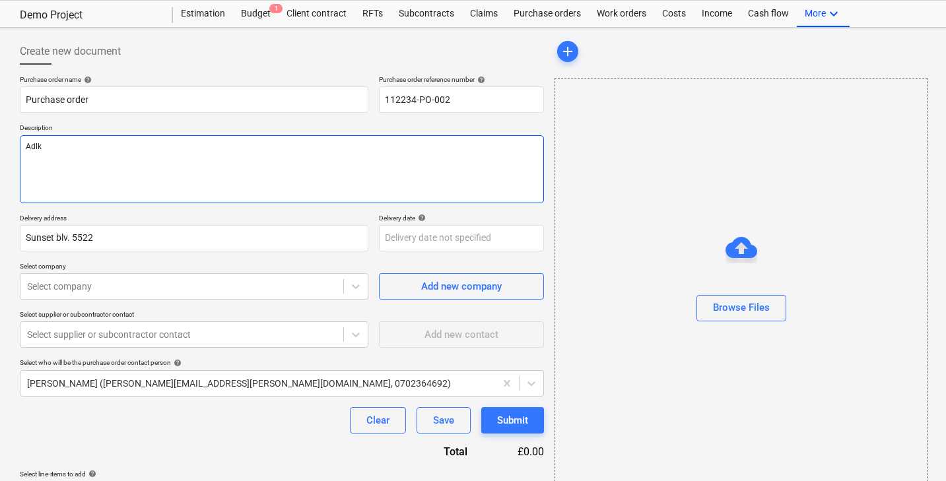
type textarea "Adlks"
type textarea "x"
type textarea "Adlksj"
type textarea "x"
type textarea "Adlksjf"
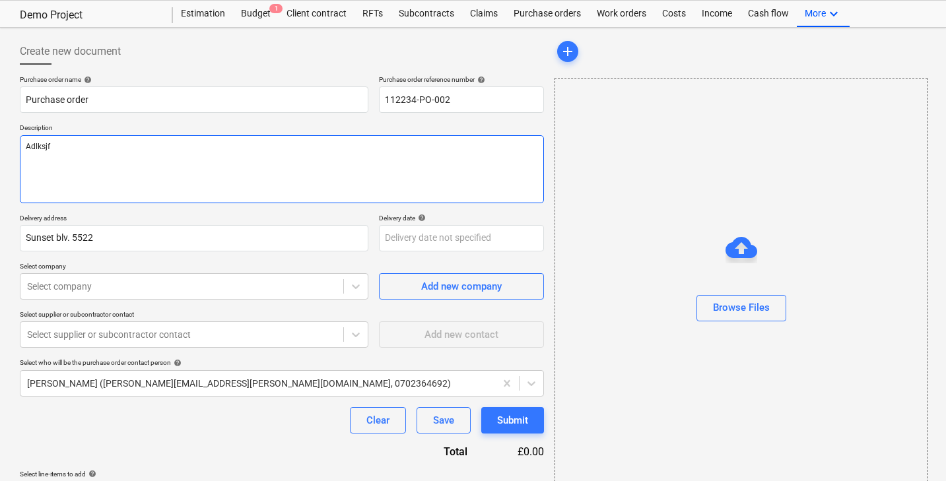
type textarea "x"
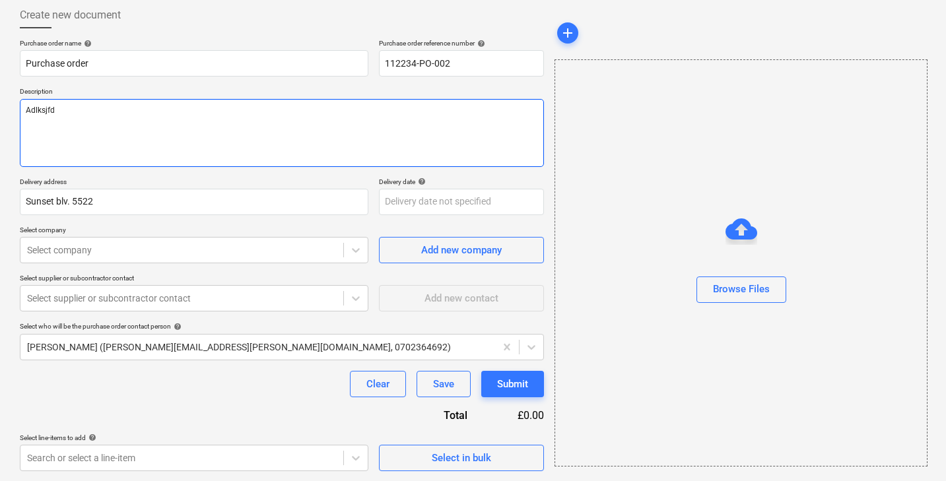
scroll to position [69, 0]
type textarea "Adlksjfd"
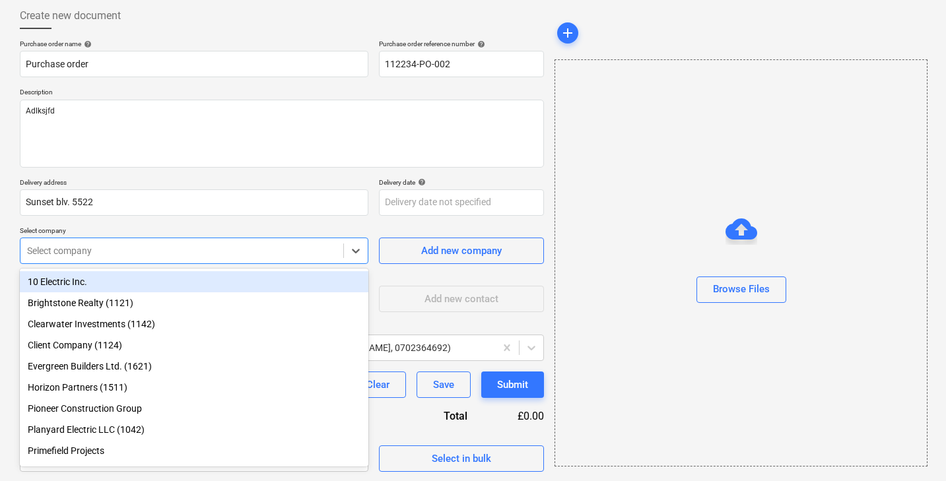
click at [256, 246] on div at bounding box center [181, 250] width 309 height 13
click at [239, 277] on div "10 Electric Inc." at bounding box center [194, 281] width 348 height 21
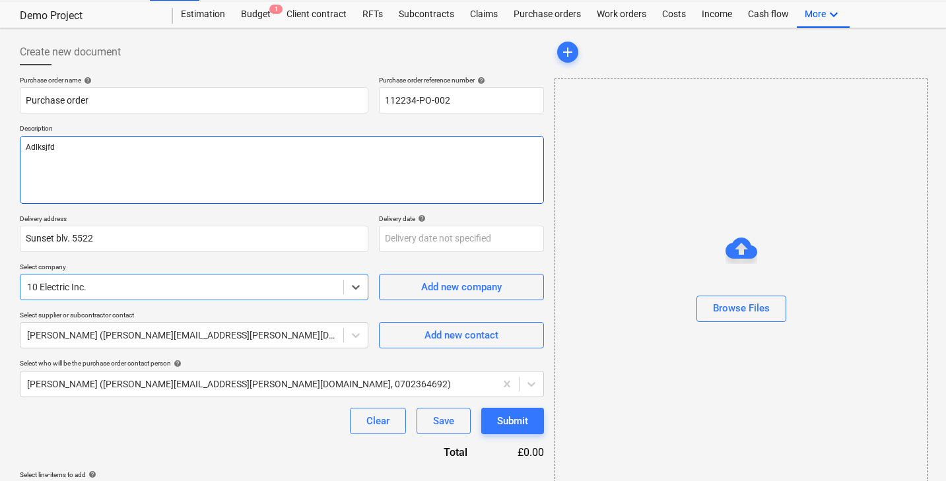
scroll to position [30, 0]
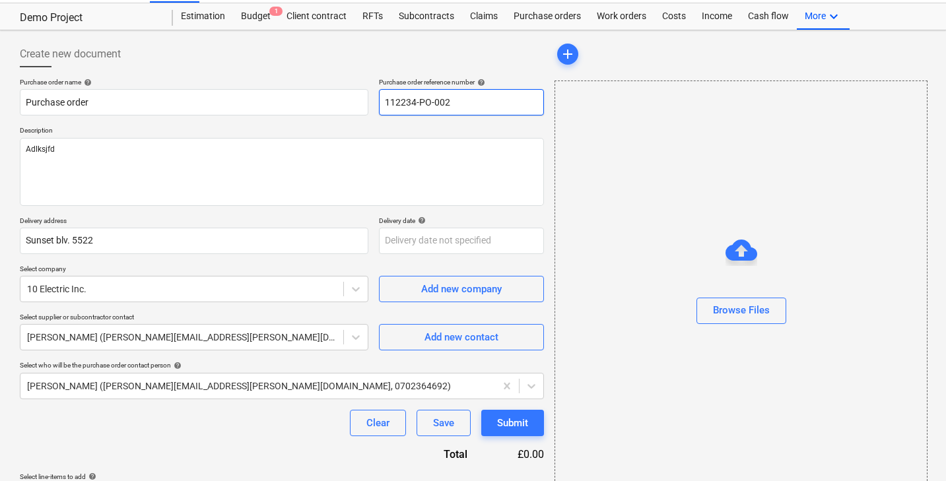
click at [399, 98] on input "112234-PO-002" at bounding box center [461, 102] width 165 height 26
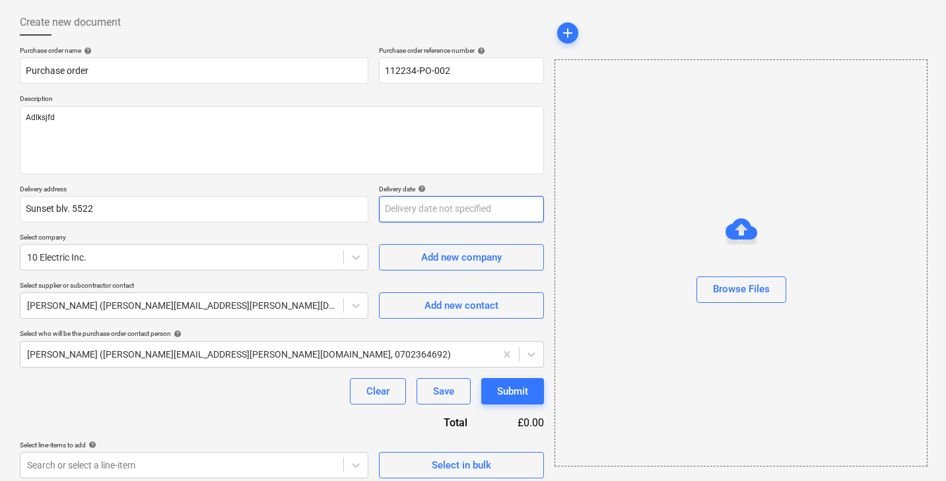
click at [422, 209] on body "Sales Projects Contacts Company Consolidated Invoices 9+ Inbox 1 Approvals Reso…" at bounding box center [473, 178] width 946 height 481
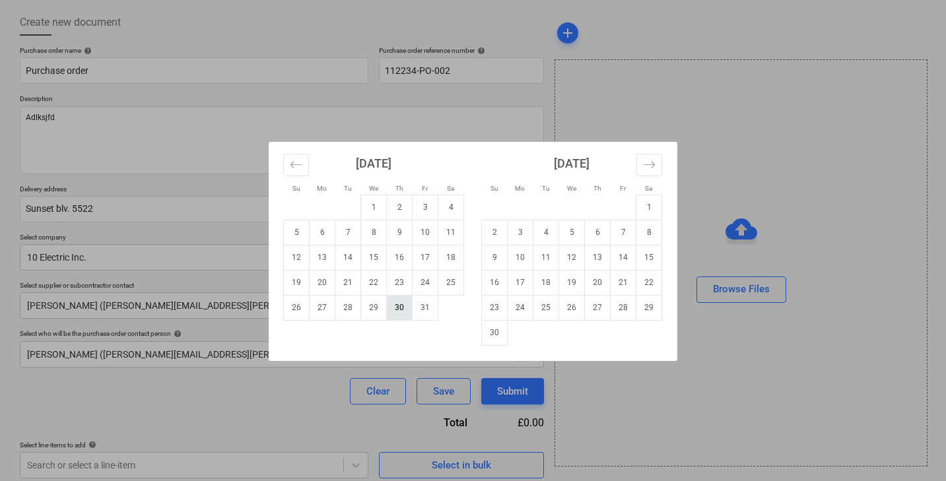
click at [401, 297] on td "30" at bounding box center [400, 307] width 26 height 25
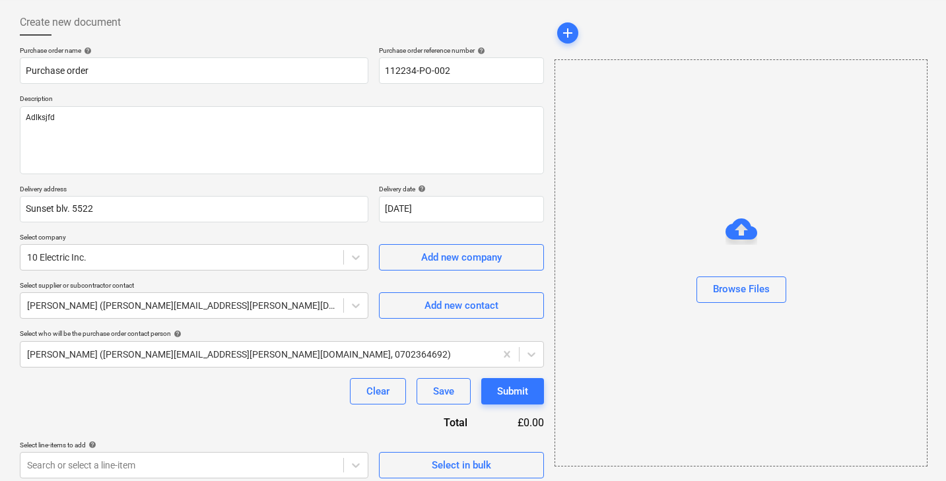
type textarea "x"
type input "[DATE]"
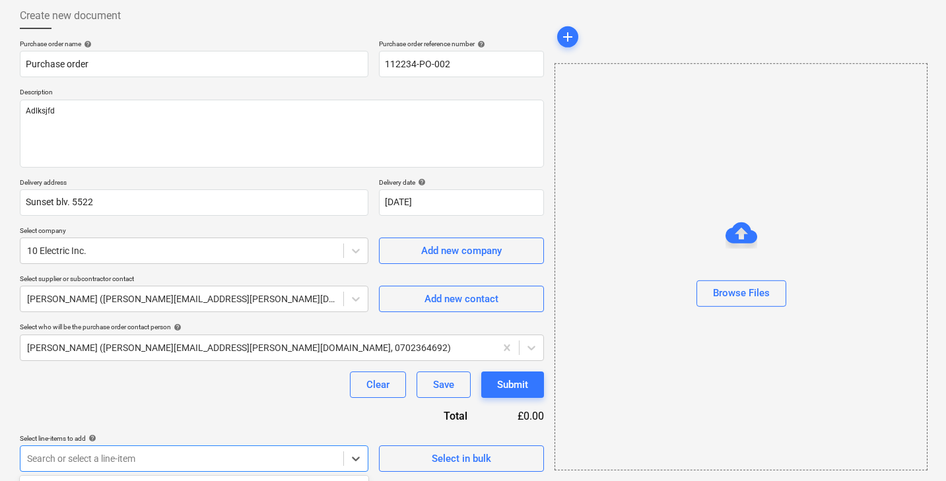
click at [296, 412] on body "Sales Projects Contacts Company Consolidated Invoices 9+ Inbox 1 Approvals Reso…" at bounding box center [473, 171] width 946 height 481
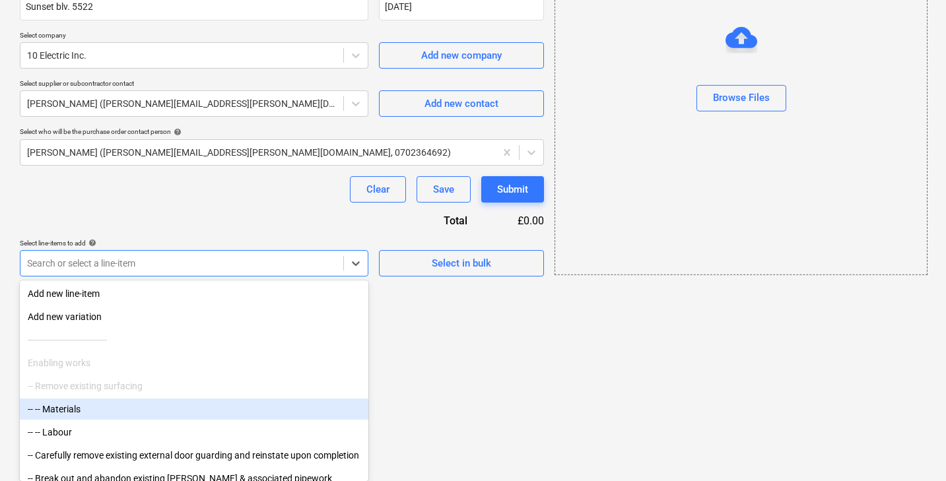
click at [81, 408] on div "-- -- Materials" at bounding box center [194, 409] width 348 height 21
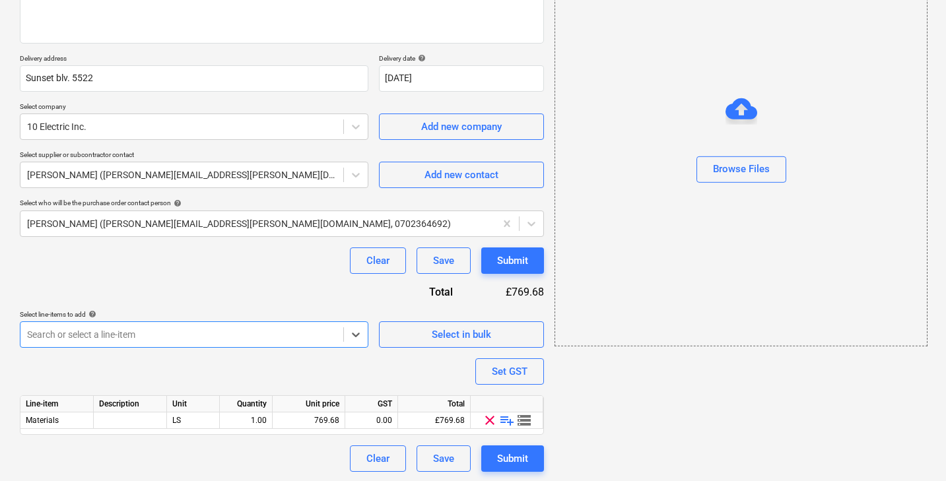
click at [191, 268] on div "Clear Save Submit" at bounding box center [282, 260] width 524 height 26
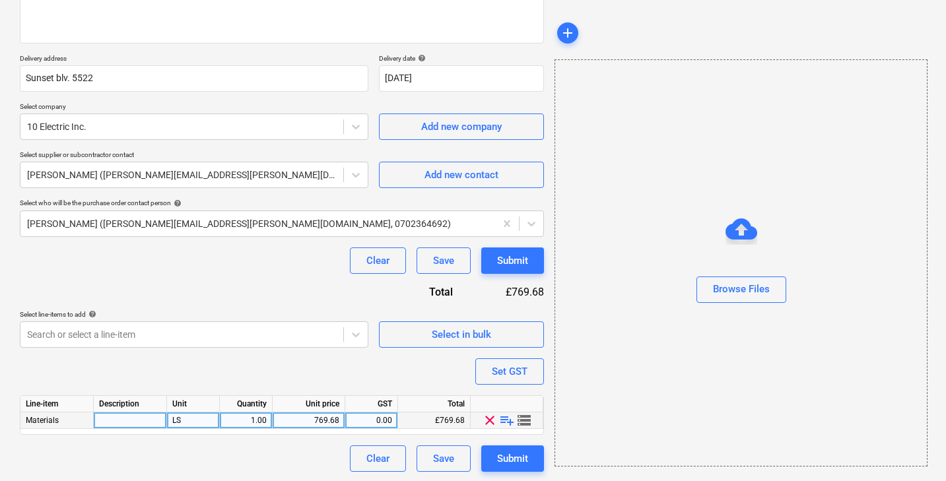
click at [525, 420] on span "storage" at bounding box center [524, 420] width 16 height 16
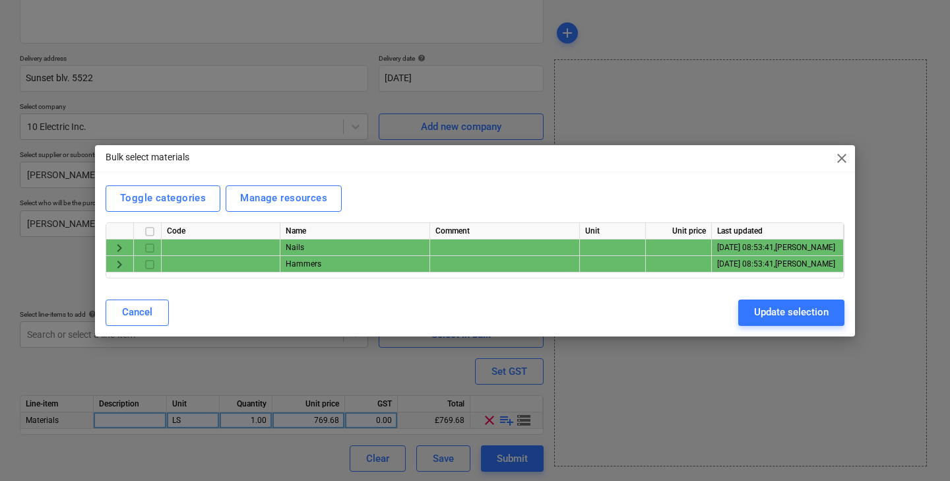
click at [119, 245] on span "keyboard_arrow_right" at bounding box center [120, 248] width 16 height 16
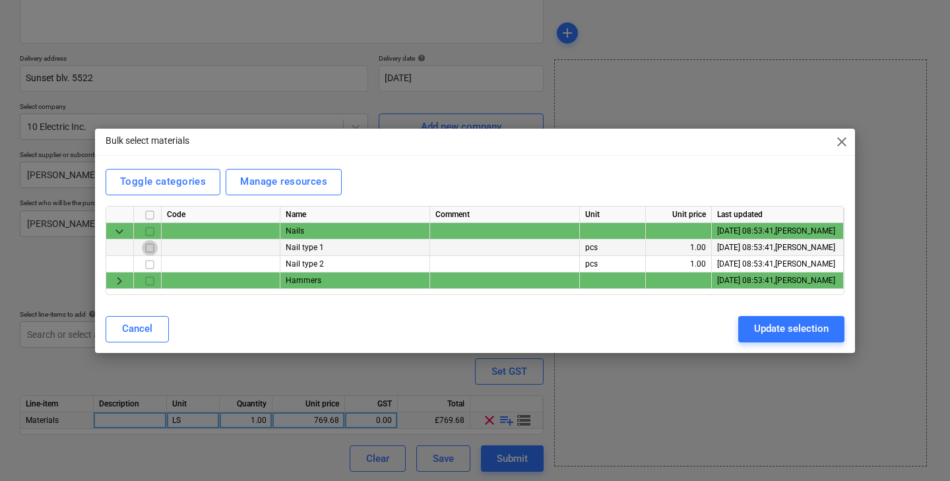
click at [150, 248] on input "checkbox" at bounding box center [150, 248] width 16 height 16
click at [150, 262] on input "checkbox" at bounding box center [150, 264] width 16 height 16
click at [790, 331] on div "Update selection" at bounding box center [791, 328] width 75 height 17
type textarea "x"
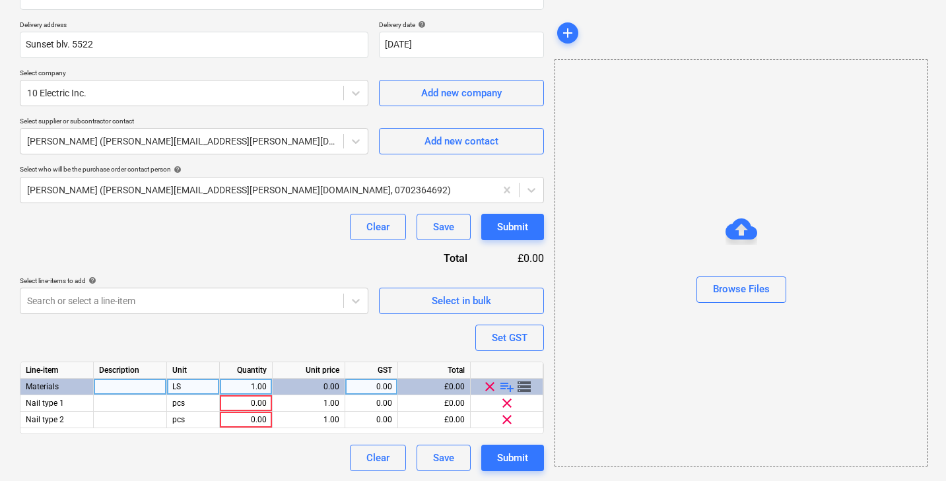
scroll to position [226, 0]
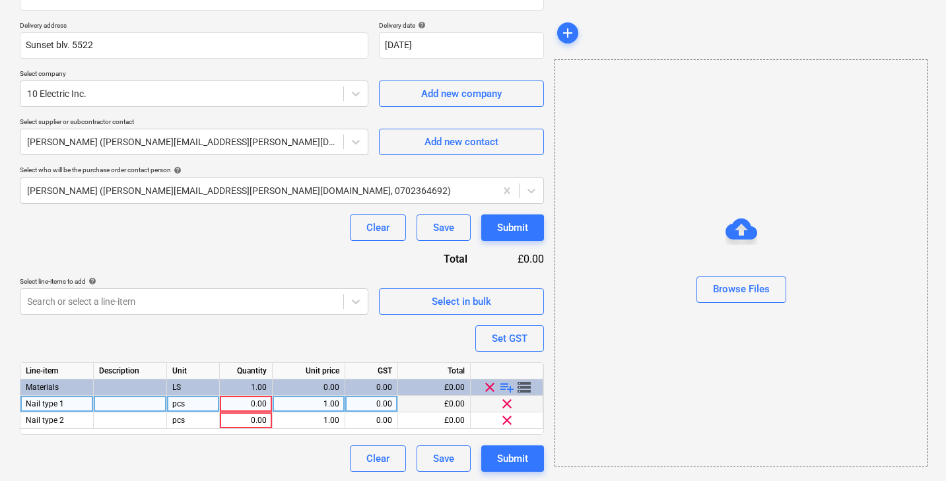
click at [239, 406] on div "0.00" at bounding box center [246, 404] width 42 height 16
type input "100"
type textarea "x"
type input "100"
click at [500, 455] on div "Submit" at bounding box center [512, 458] width 31 height 17
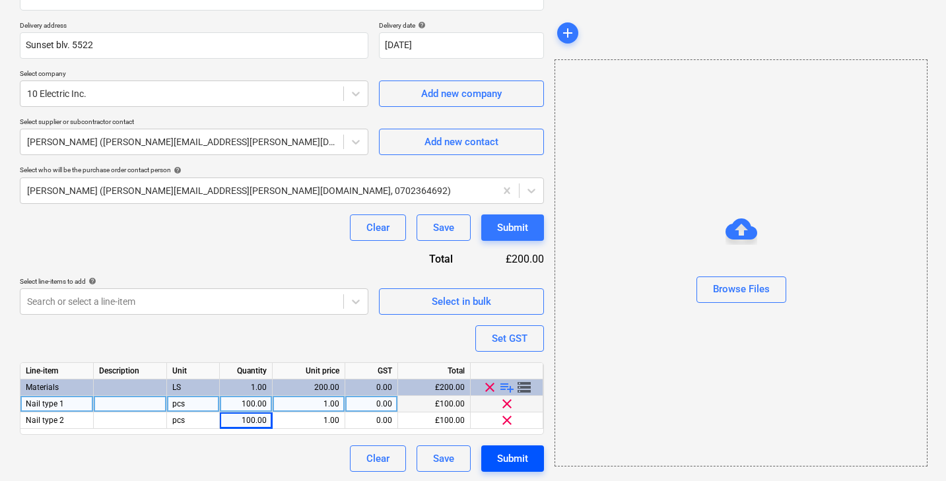
type textarea "x"
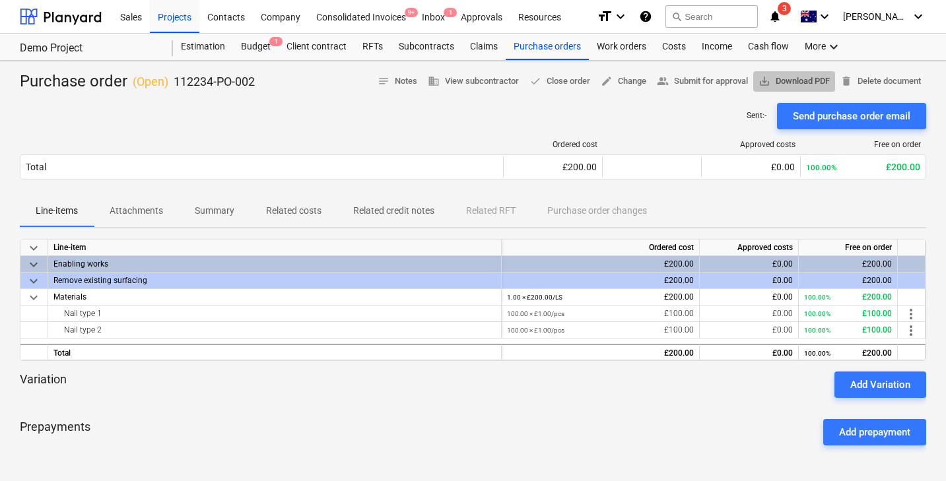
click at [781, 75] on span "save_alt Download PDF" at bounding box center [793, 81] width 71 height 15
click at [418, 40] on div "Subcontracts" at bounding box center [426, 47] width 71 height 26
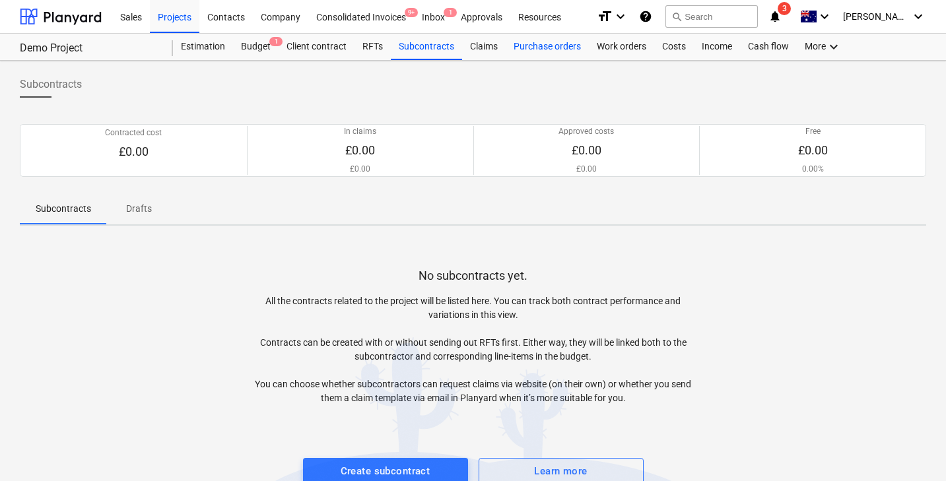
click at [554, 50] on div "Purchase orders" at bounding box center [546, 47] width 83 height 26
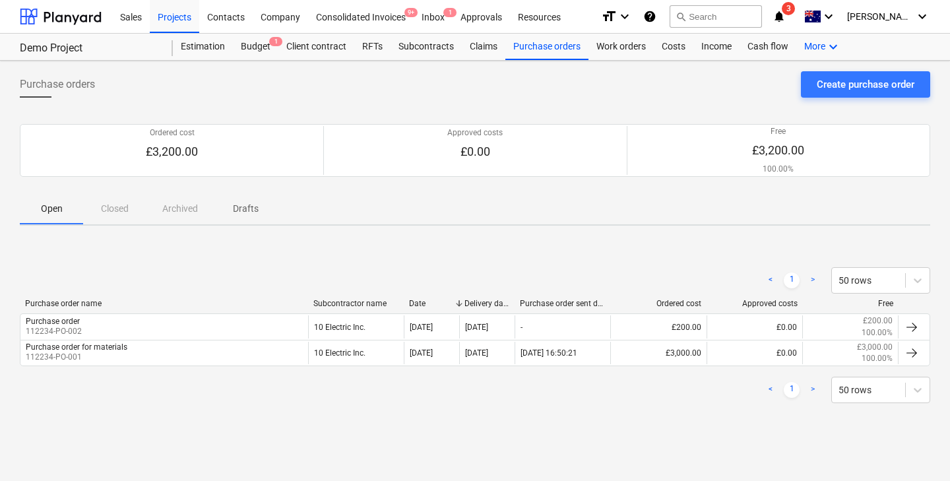
click at [810, 46] on div "More keyboard_arrow_down" at bounding box center [823, 47] width 53 height 26
click at [789, 79] on div "Files" at bounding box center [809, 78] width 63 height 11
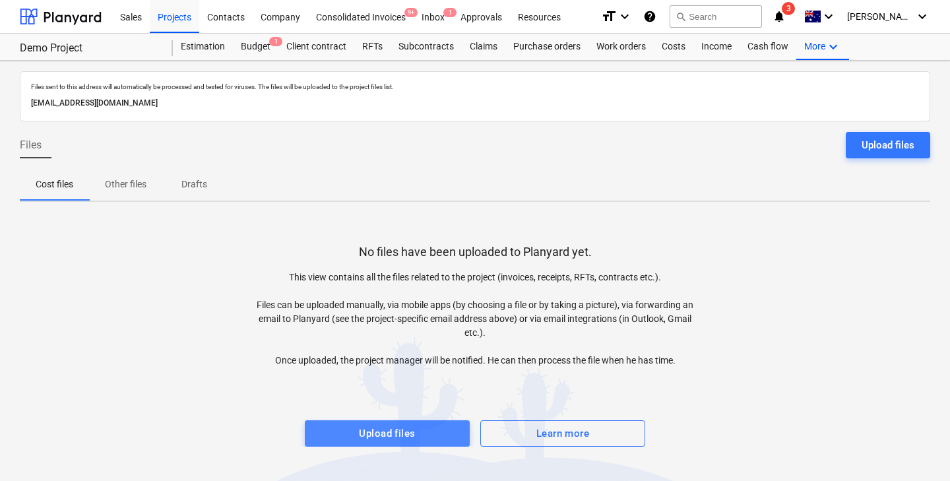
click at [391, 434] on div "Upload files" at bounding box center [387, 433] width 56 height 17
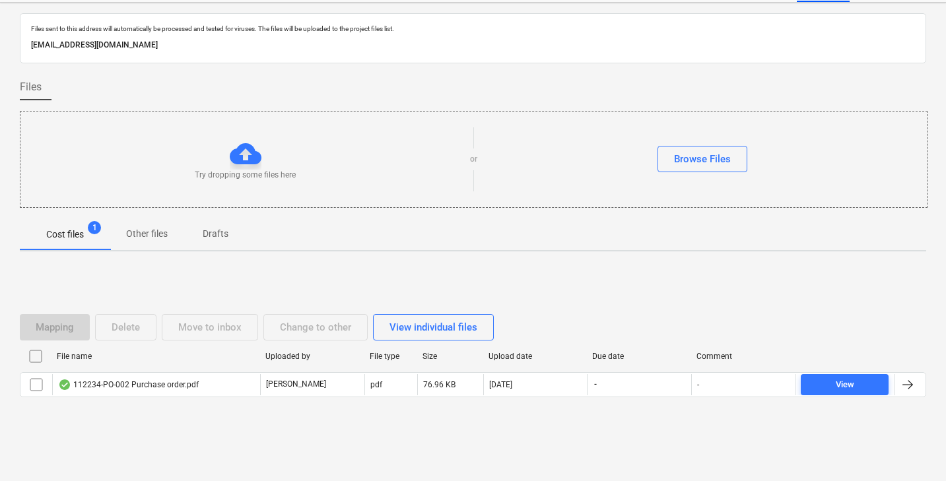
scroll to position [57, 0]
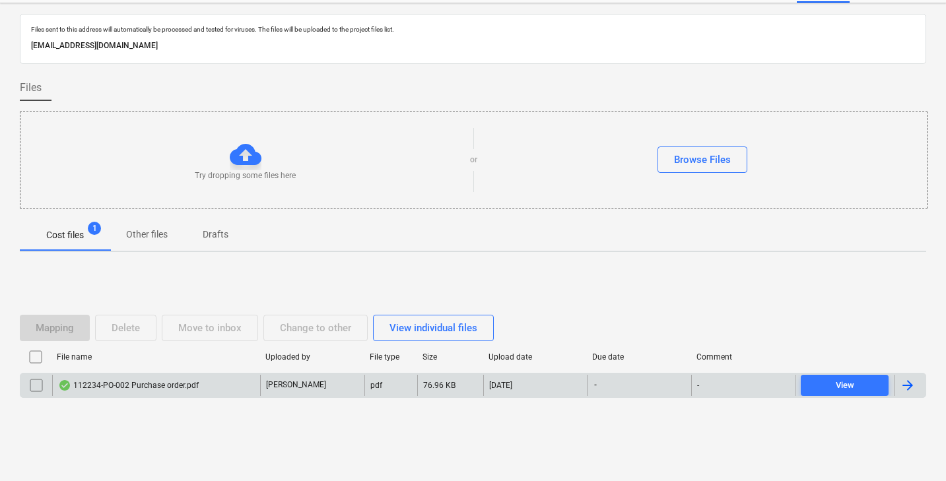
click at [132, 388] on div "112234-PO-002 Purchase order.pdf" at bounding box center [128, 385] width 141 height 11
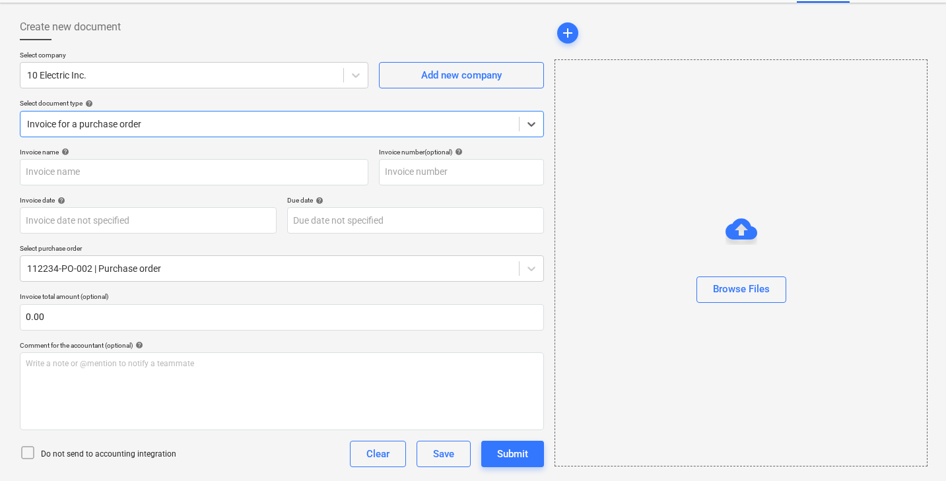
type input "112234-PO-002"
type input "[DATE]"
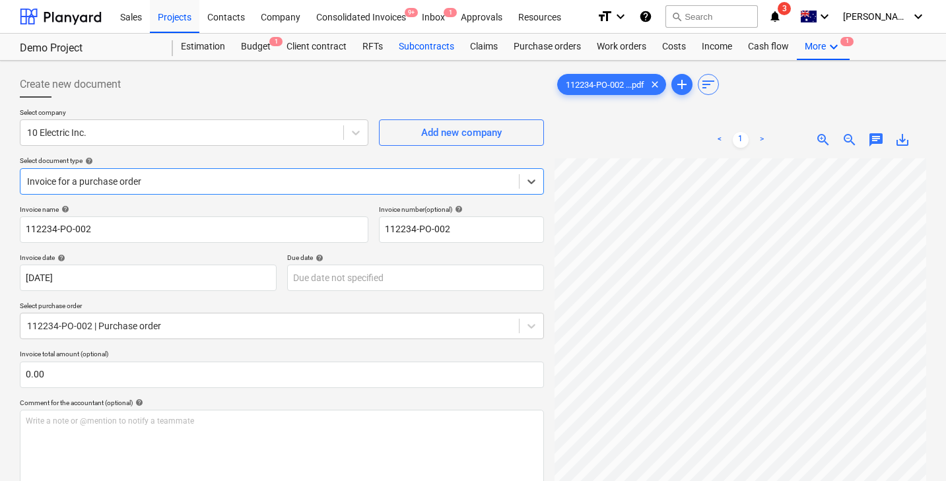
click at [434, 53] on div "Subcontracts" at bounding box center [426, 47] width 71 height 26
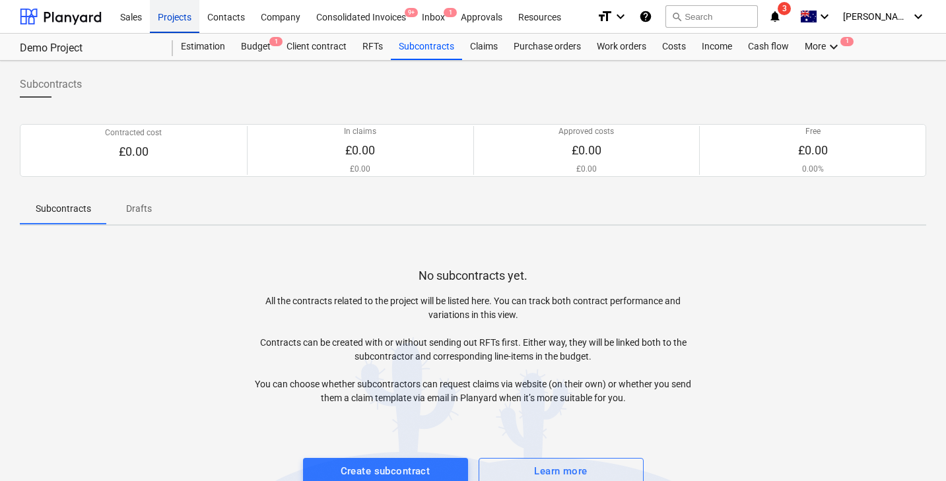
click at [180, 24] on div "Projects" at bounding box center [174, 16] width 49 height 34
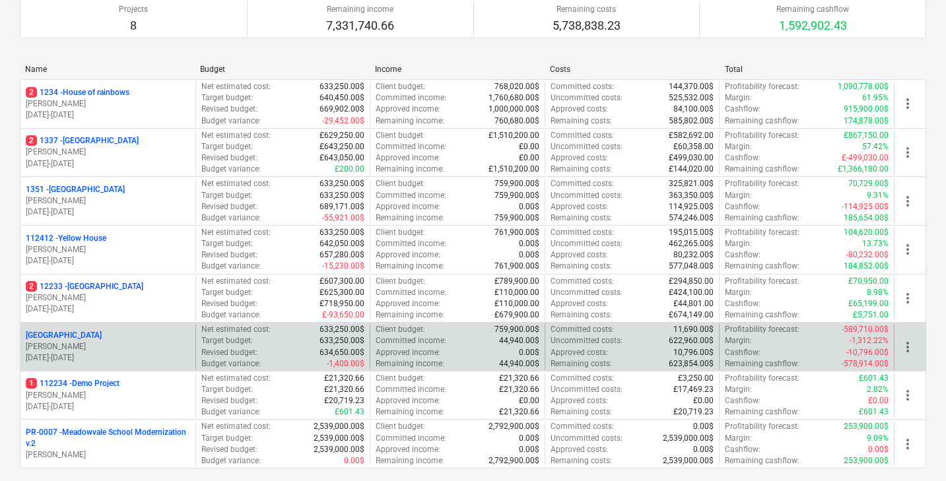
scroll to position [209, 0]
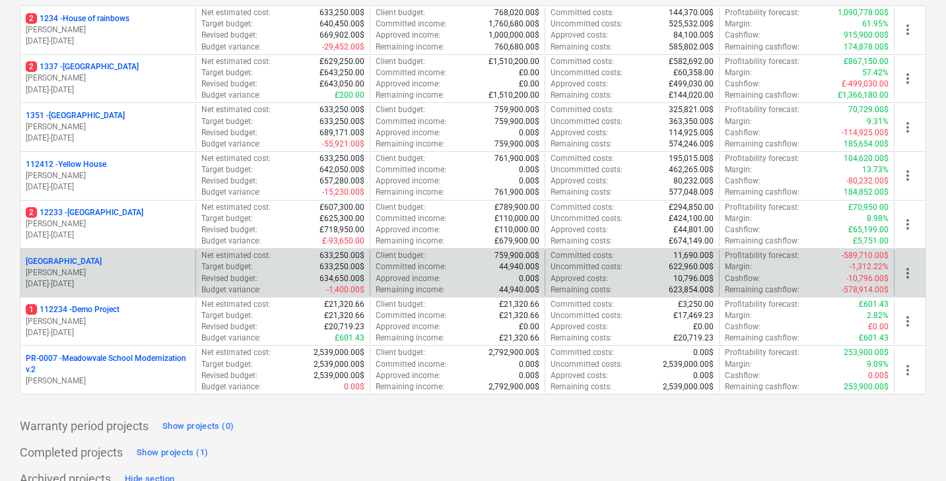
click at [131, 256] on div "[GEOGRAPHIC_DATA]" at bounding box center [108, 261] width 164 height 11
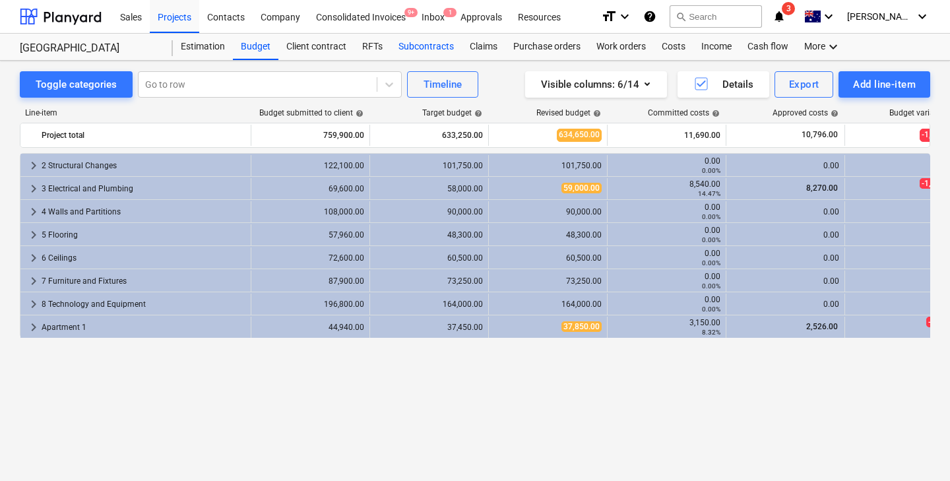
click at [424, 46] on div "Subcontracts" at bounding box center [426, 47] width 71 height 26
click at [187, 9] on div "Projects" at bounding box center [174, 16] width 49 height 34
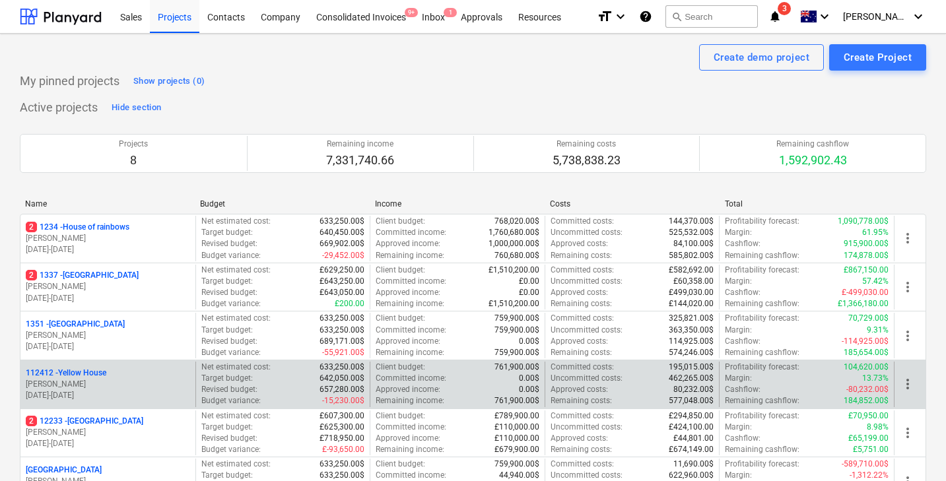
click at [115, 371] on div "112412 - Yellow House" at bounding box center [108, 373] width 164 height 11
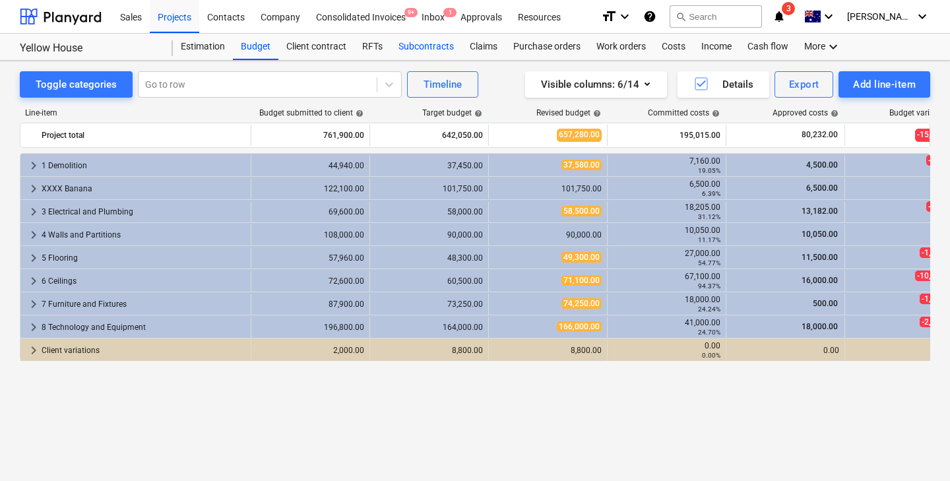
click at [429, 48] on div "Subcontracts" at bounding box center [426, 47] width 71 height 26
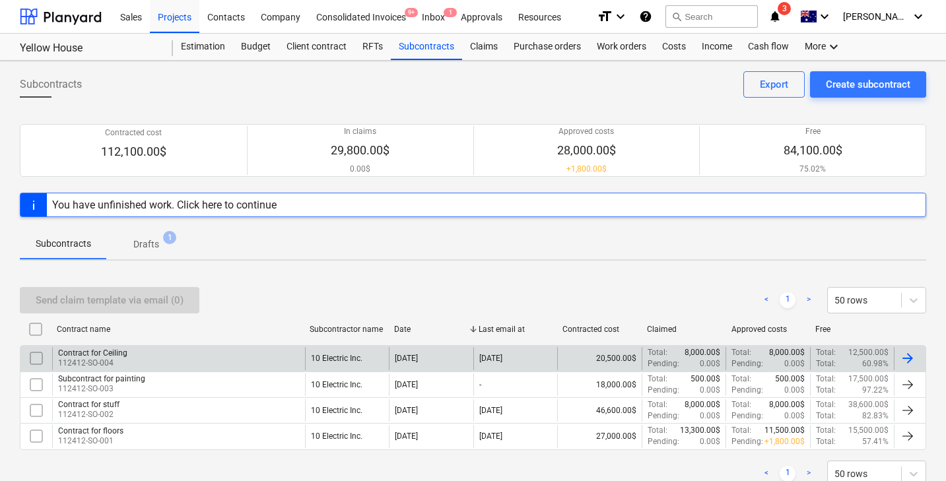
click at [152, 355] on div "Contract for Ceiling 112412-SO-004" at bounding box center [178, 358] width 253 height 22
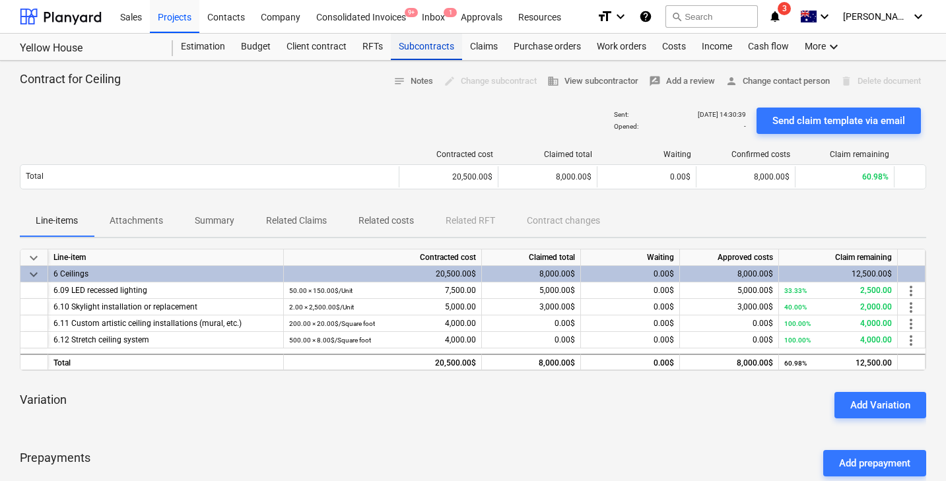
click at [408, 42] on div "Subcontracts" at bounding box center [426, 47] width 71 height 26
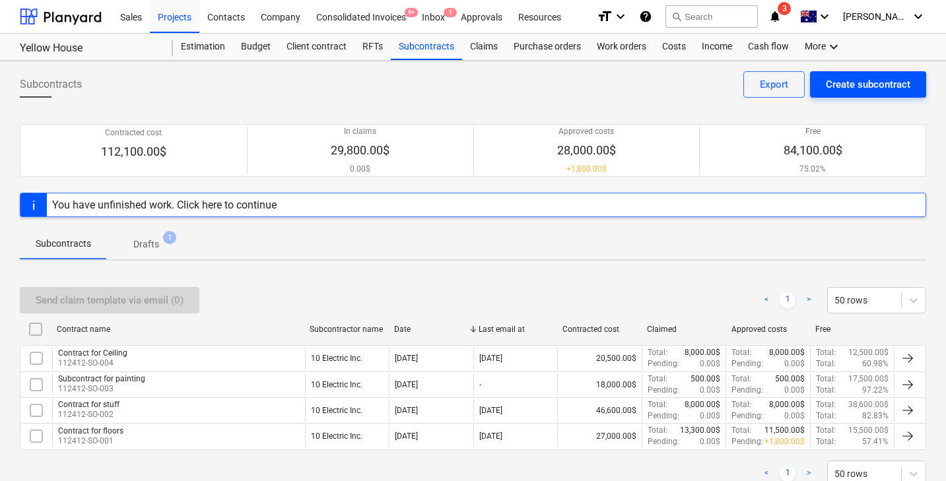
click at [839, 84] on div "Create subcontract" at bounding box center [868, 84] width 84 height 17
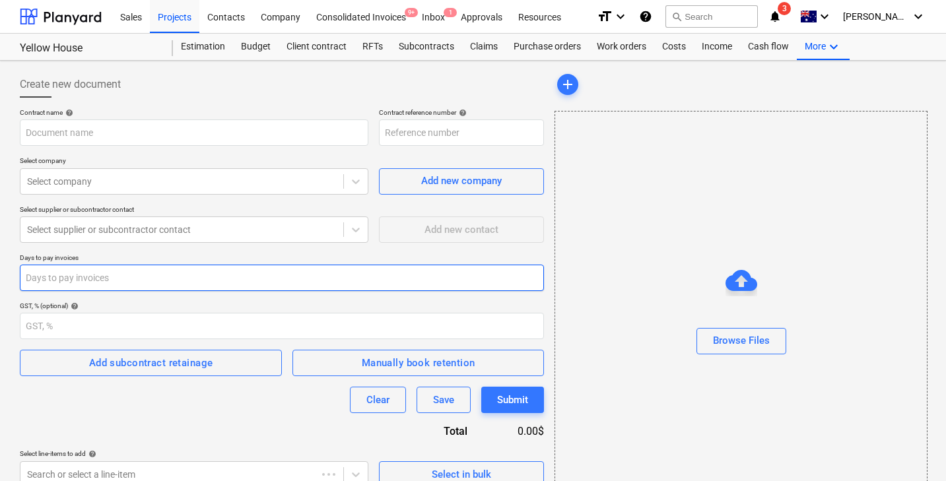
type input "112412-SO-006"
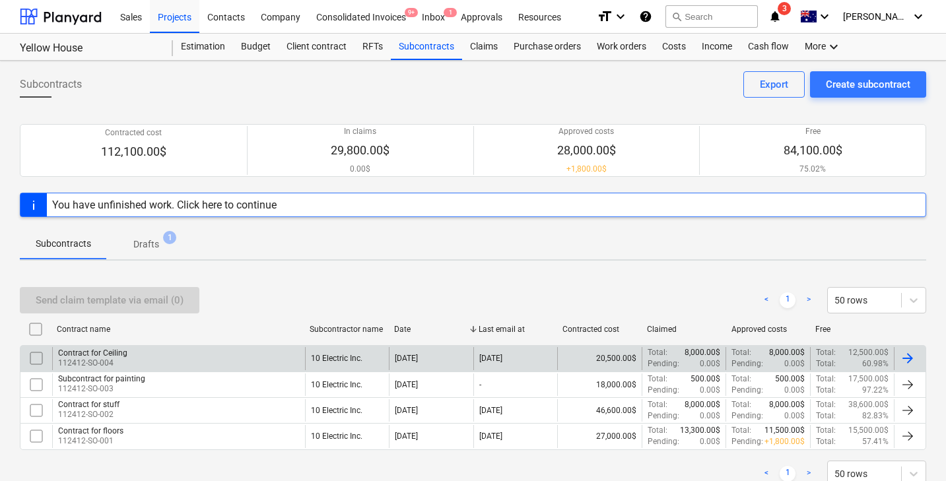
click at [236, 350] on div "Contract for Ceiling 112412-SO-004" at bounding box center [178, 358] width 253 height 22
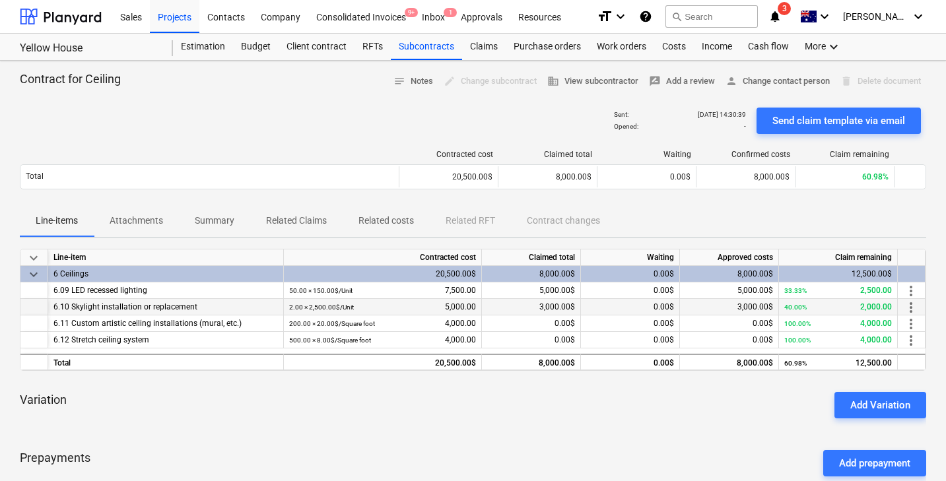
click at [130, 308] on div "6.10 Skylight installation or replacement" at bounding box center [165, 307] width 224 height 16
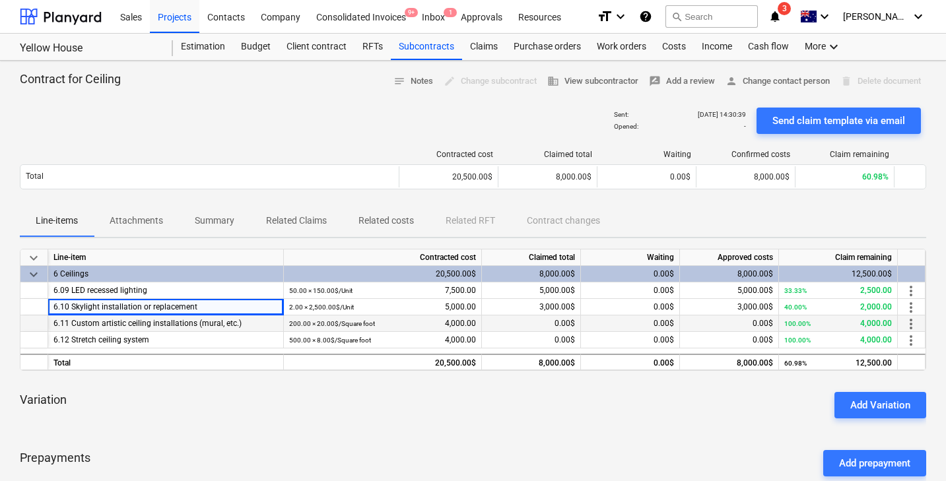
click at [127, 329] on div "6.11 Custom artistic ceiling installations (mural, etc.)" at bounding box center [165, 323] width 224 height 16
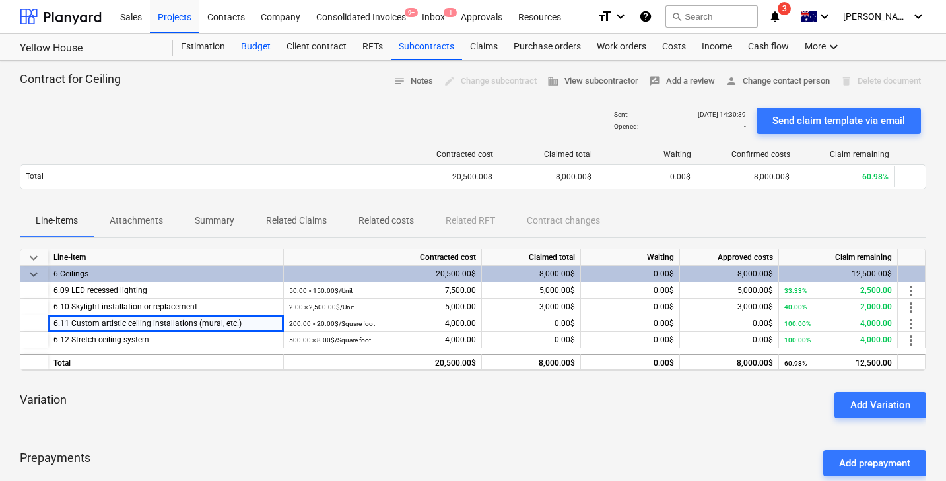
click at [257, 59] on div "Budget" at bounding box center [256, 47] width 46 height 26
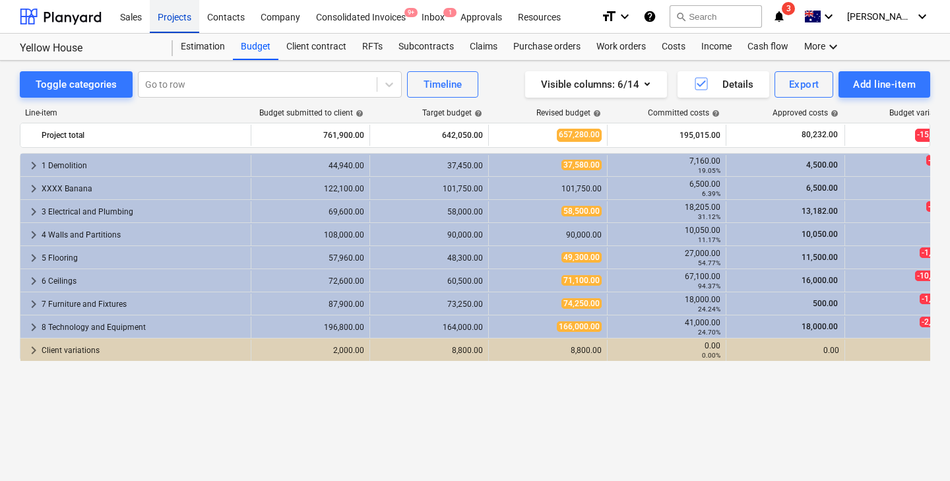
click at [176, 19] on div "Projects" at bounding box center [174, 16] width 49 height 34
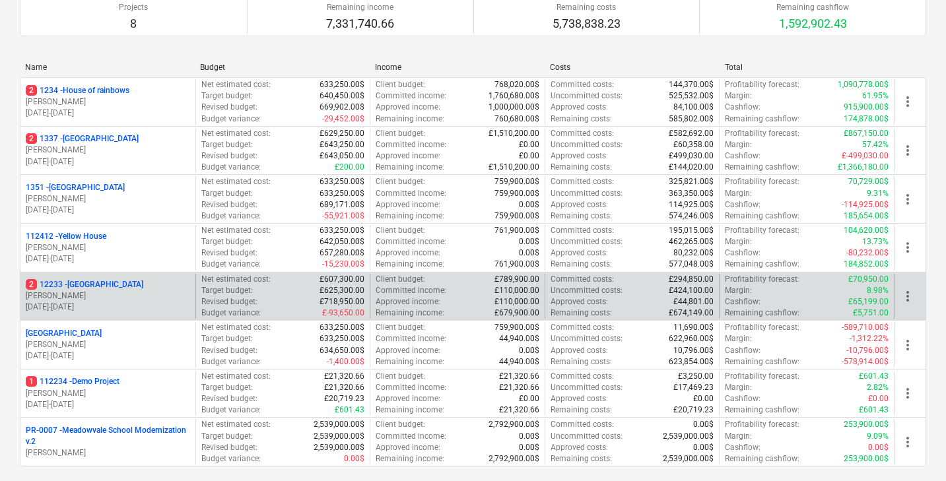
scroll to position [142, 0]
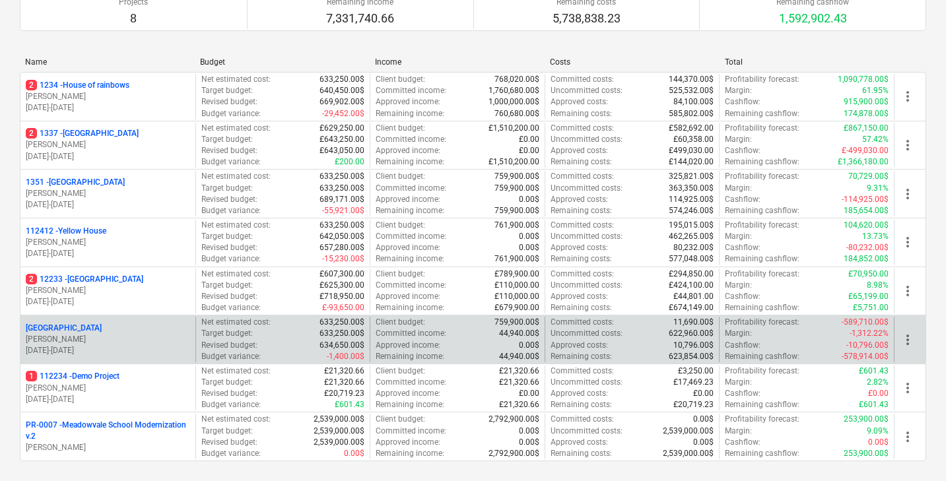
click at [133, 334] on p "[PERSON_NAME]" at bounding box center [108, 339] width 164 height 11
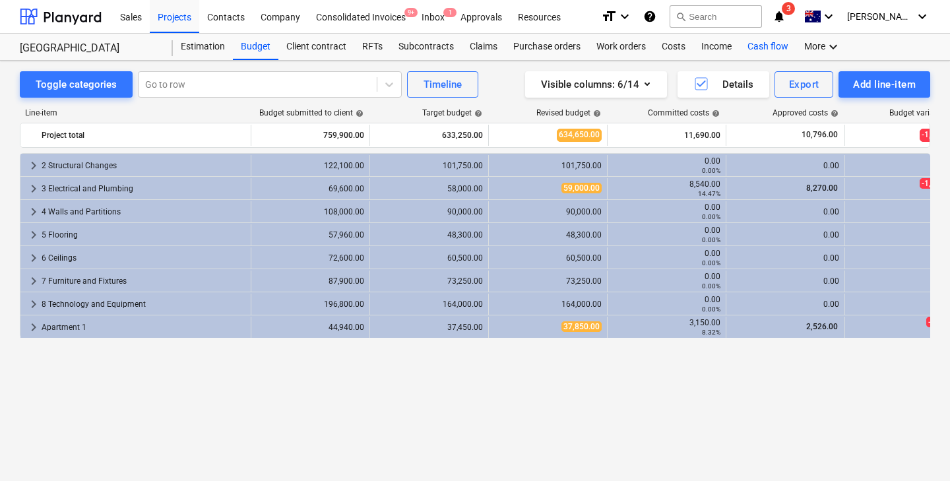
click at [766, 50] on div "Cash flow" at bounding box center [768, 47] width 57 height 26
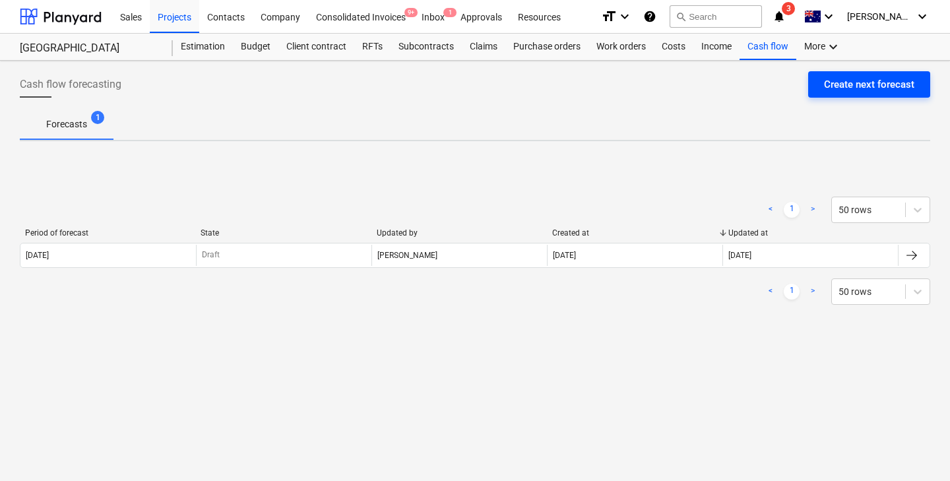
click at [850, 80] on div "Create next forecast" at bounding box center [869, 84] width 90 height 17
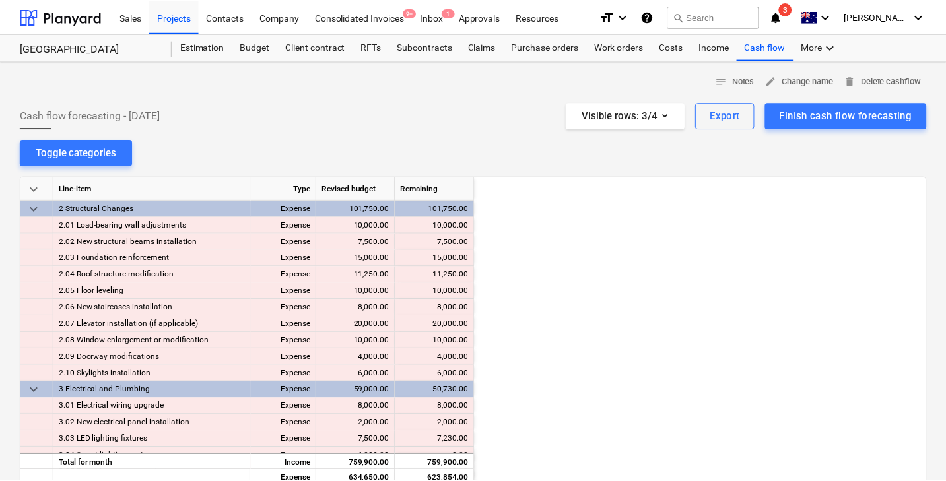
scroll to position [0, 264]
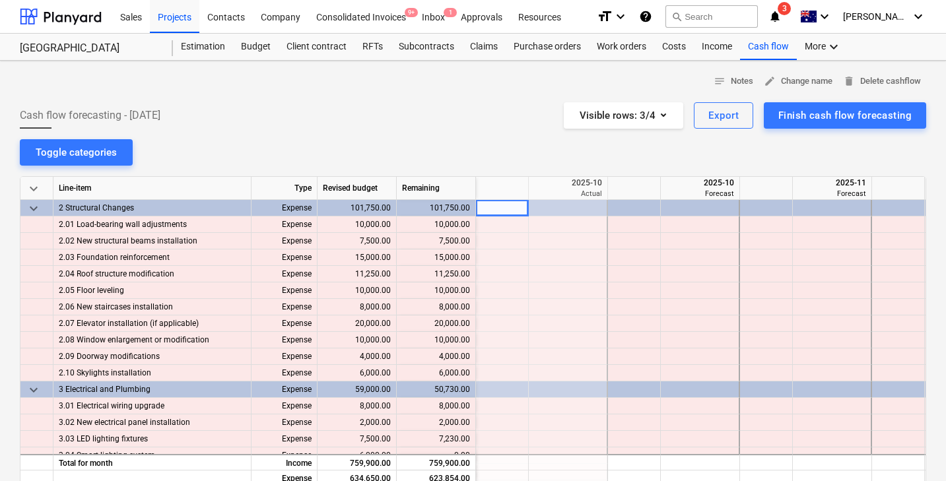
click at [29, 189] on span "keyboard_arrow_down" at bounding box center [34, 189] width 16 height 16
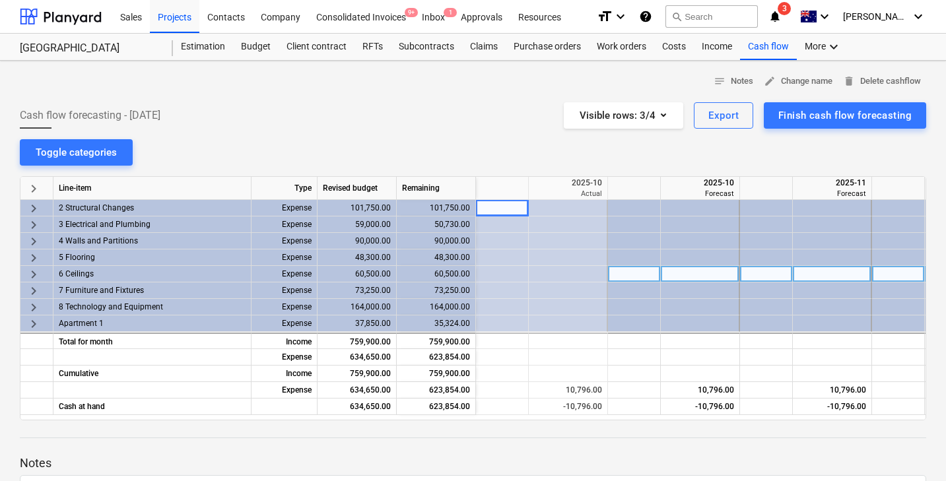
drag, startPoint x: 753, startPoint y: 254, endPoint x: 733, endPoint y: 275, distance: 28.9
click at [733, 275] on div at bounding box center [700, 274] width 79 height 16
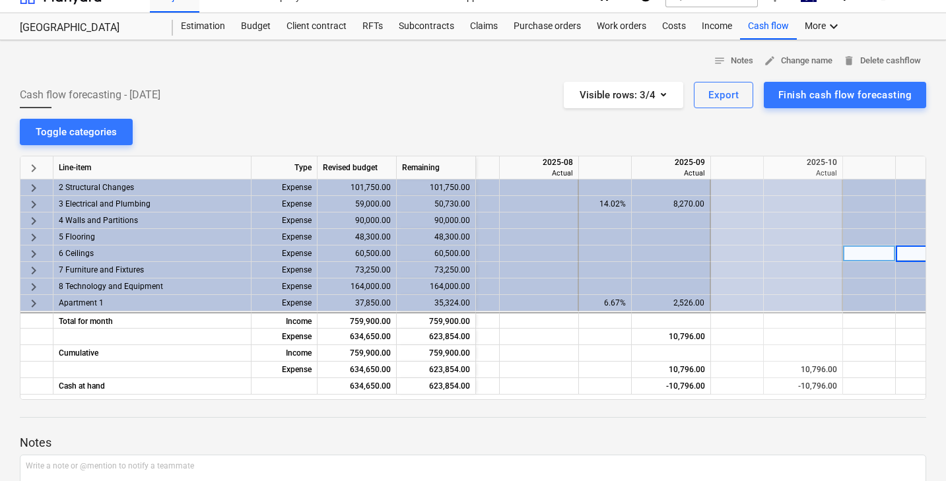
scroll to position [0, 73]
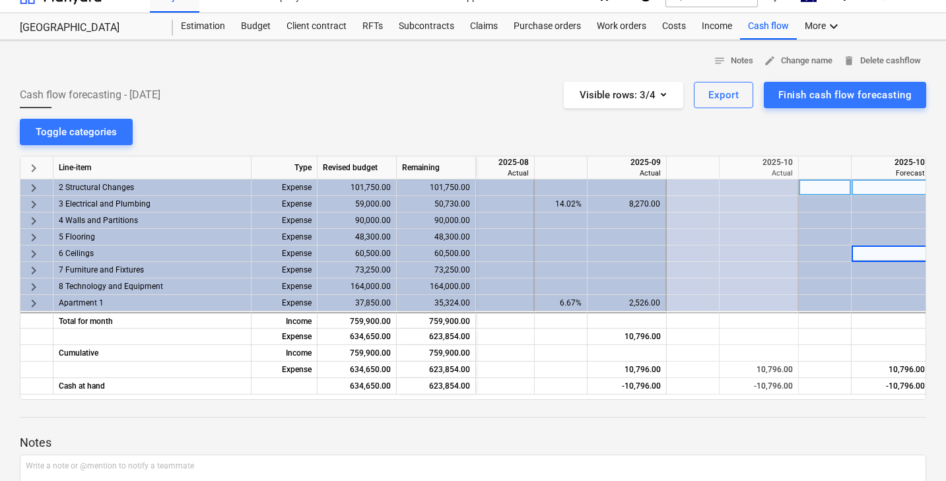
click at [689, 185] on div at bounding box center [693, 187] width 53 height 16
click at [696, 187] on div at bounding box center [693, 187] width 53 height 16
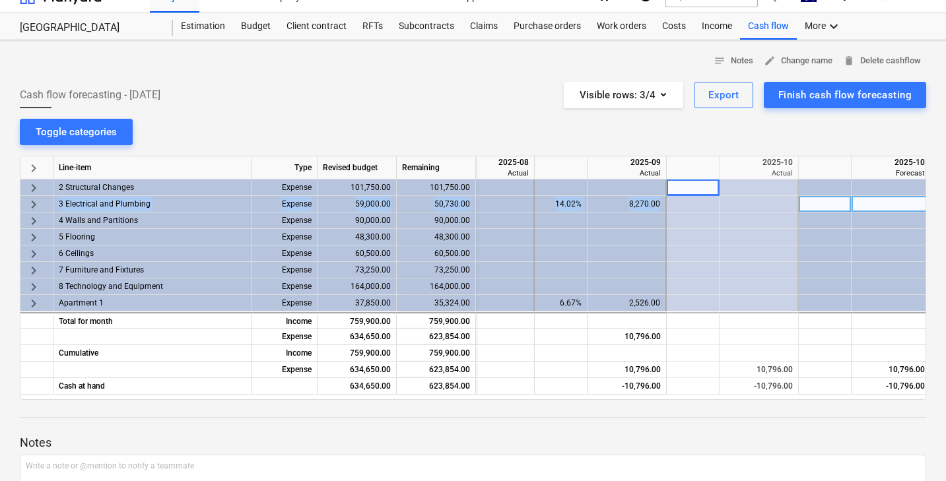
click at [732, 195] on div "keyboard_arrow_right Line-item Type Revised budget Remaining 2025-08 Actual 202…" at bounding box center [473, 278] width 906 height 244
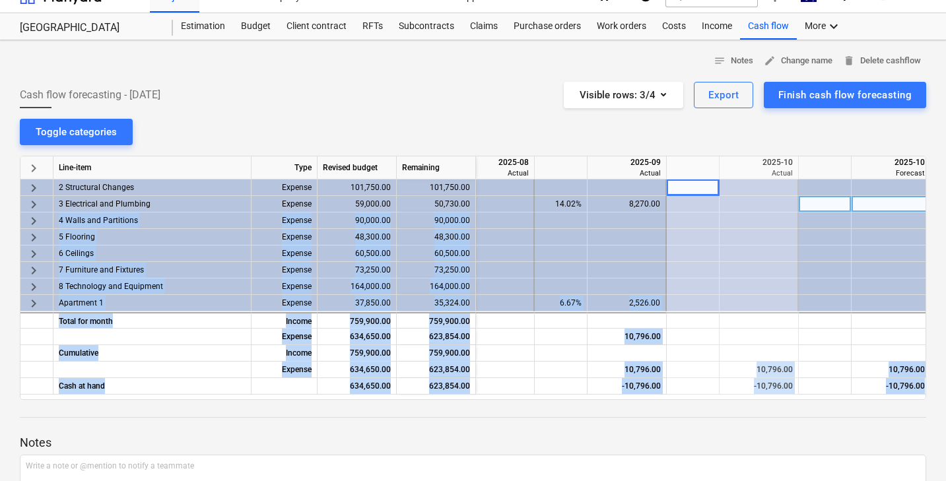
click at [732, 196] on div at bounding box center [758, 204] width 79 height 16
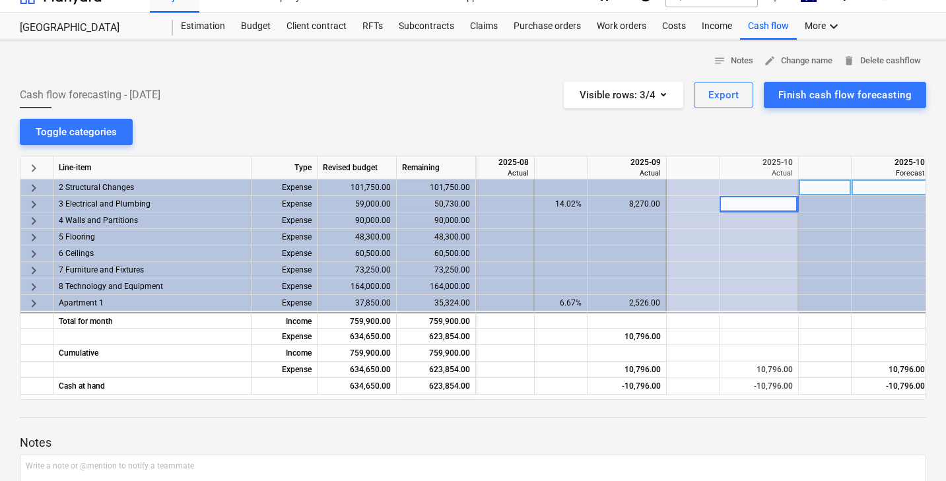
click at [710, 188] on div at bounding box center [693, 187] width 53 height 16
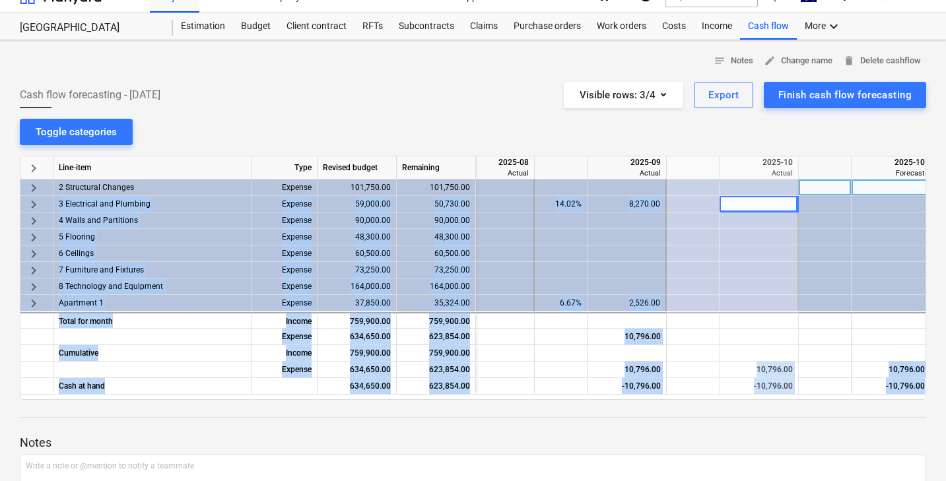
click at [710, 188] on div at bounding box center [693, 187] width 53 height 16
click at [710, 183] on div at bounding box center [693, 187] width 53 height 16
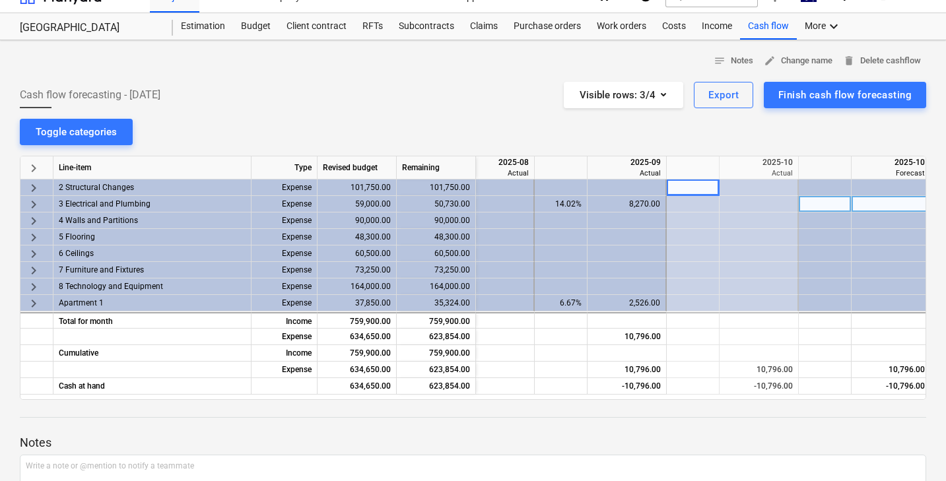
click at [702, 211] on div at bounding box center [693, 204] width 53 height 16
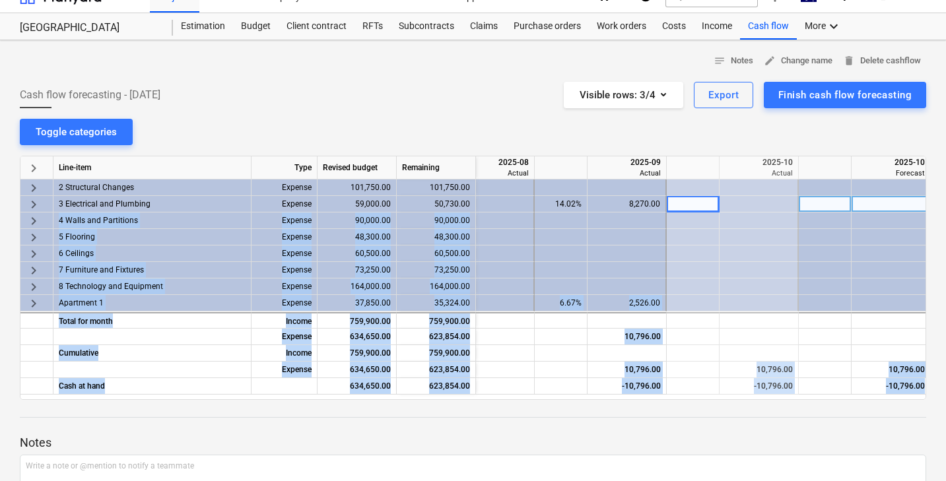
click at [702, 211] on div at bounding box center [693, 204] width 53 height 16
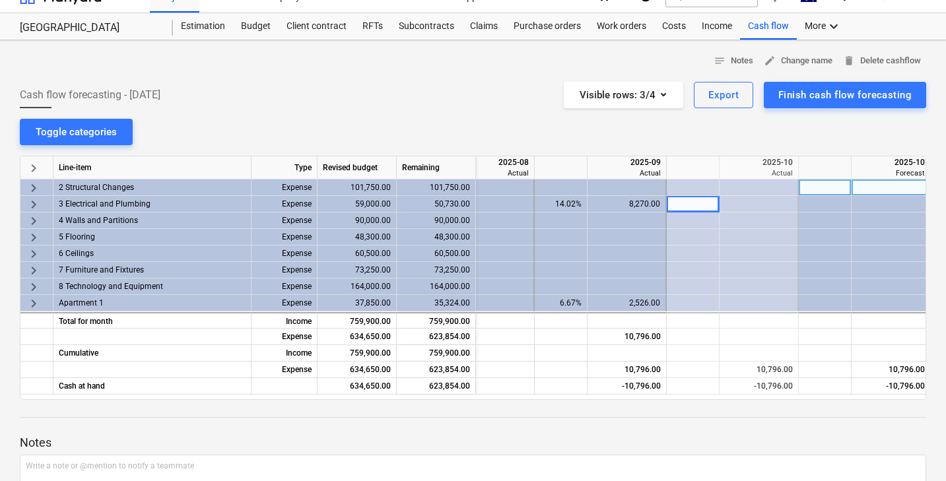
click at [46, 185] on div "keyboard_arrow_right" at bounding box center [36, 187] width 33 height 16
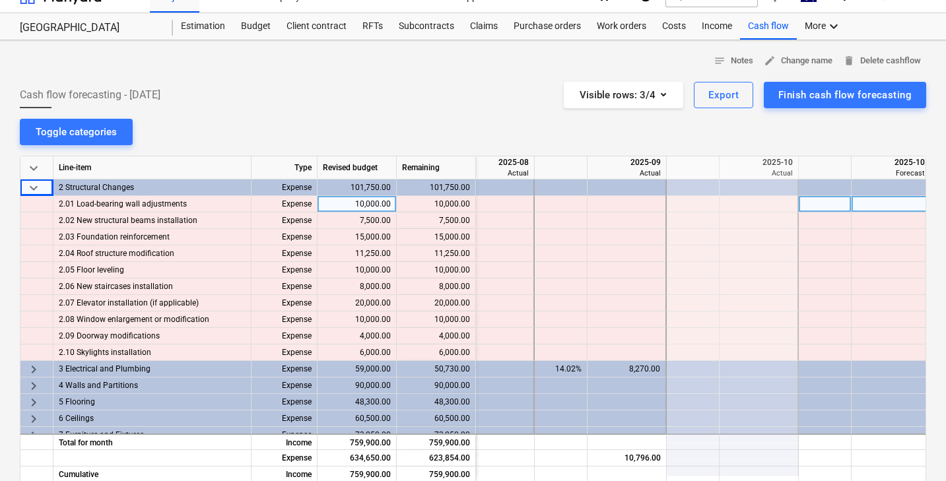
click at [705, 203] on div at bounding box center [693, 204] width 53 height 16
click at [703, 203] on div at bounding box center [693, 204] width 53 height 16
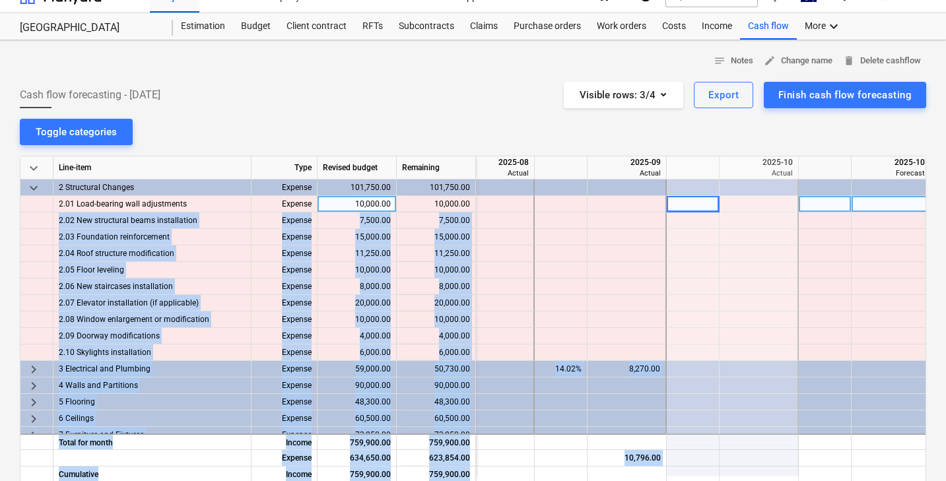
click at [703, 203] on div at bounding box center [693, 204] width 53 height 16
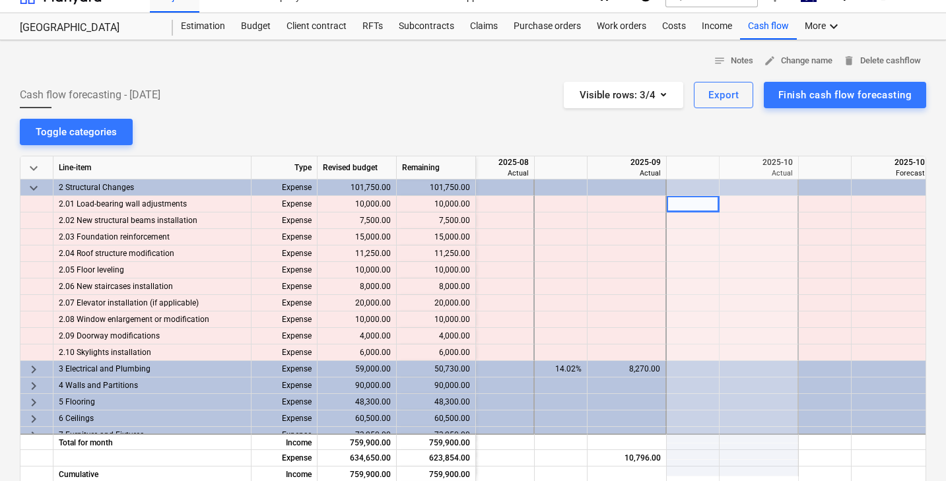
click at [718, 145] on div at bounding box center [473, 150] width 906 height 11
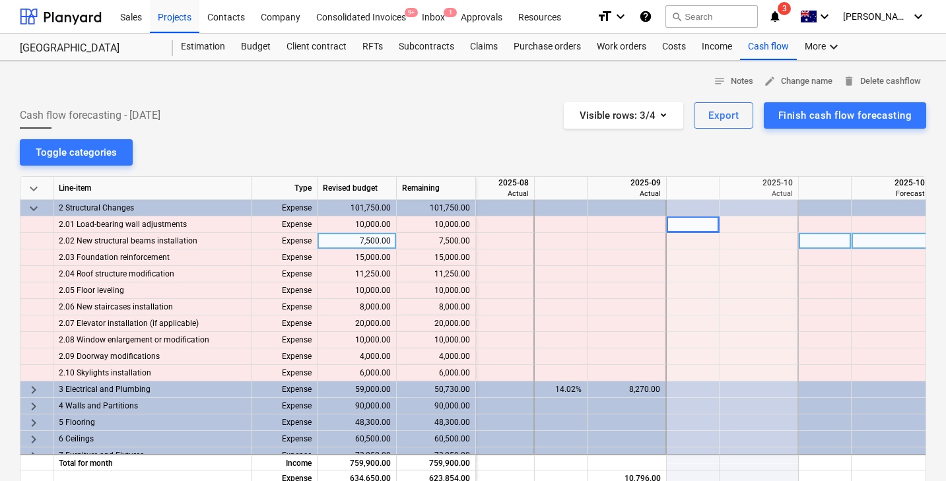
scroll to position [0, 0]
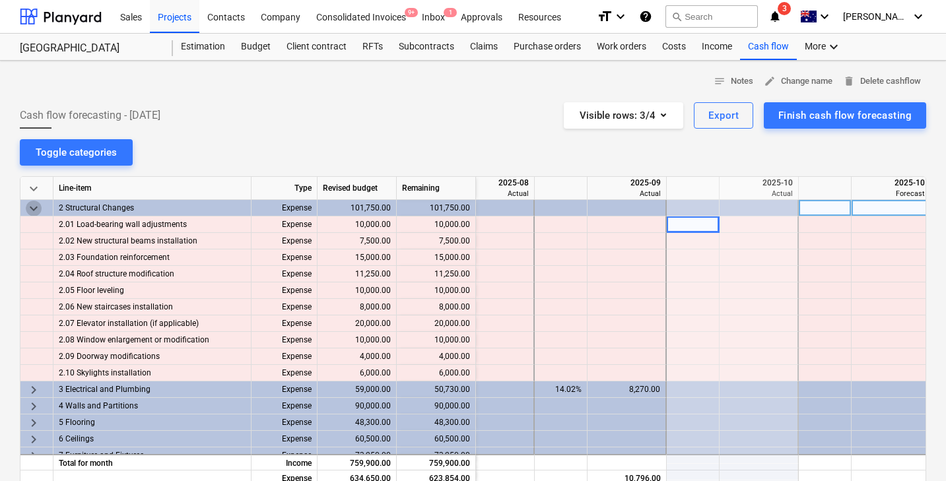
click at [38, 207] on span "keyboard_arrow_down" at bounding box center [34, 209] width 16 height 16
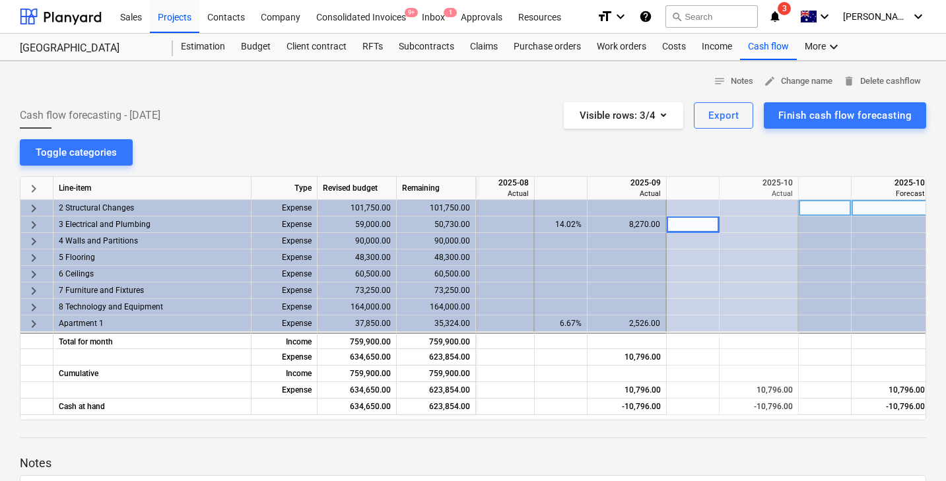
click at [696, 204] on div at bounding box center [693, 208] width 53 height 16
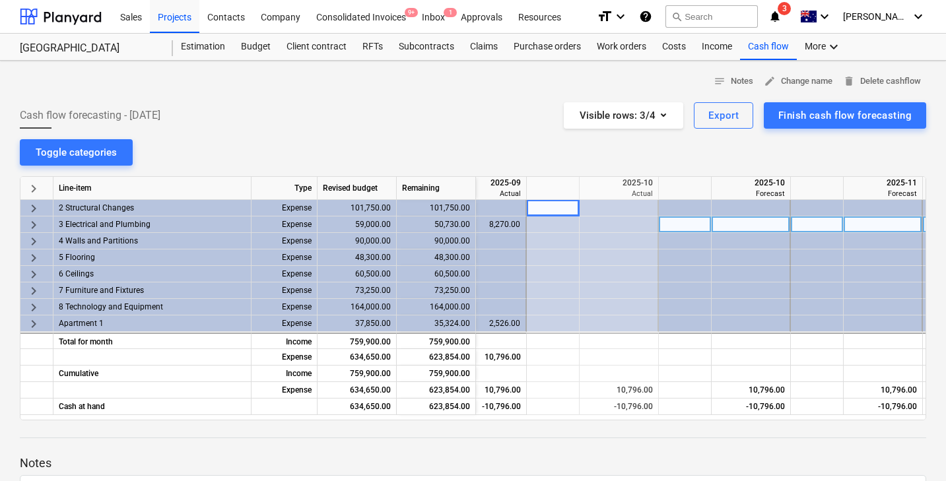
scroll to position [0, 217]
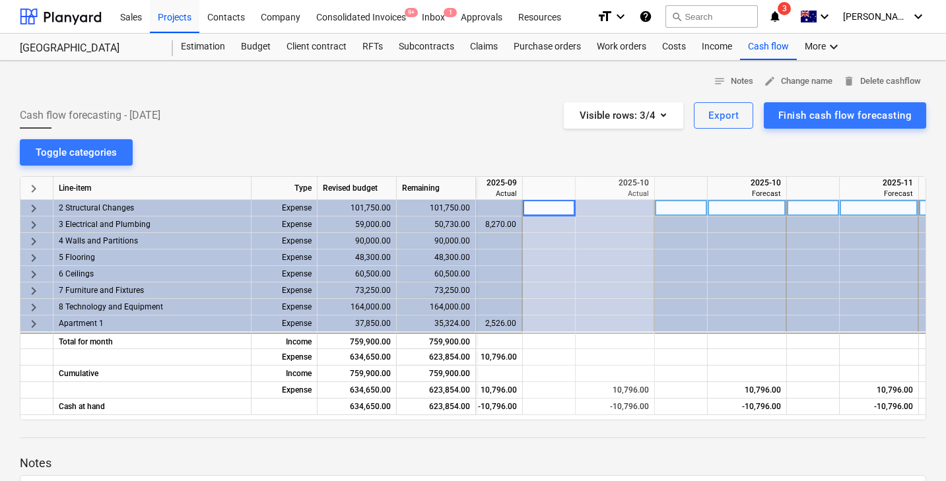
click at [697, 211] on div at bounding box center [681, 208] width 53 height 16
type input "25"
click at [862, 207] on div at bounding box center [878, 208] width 79 height 16
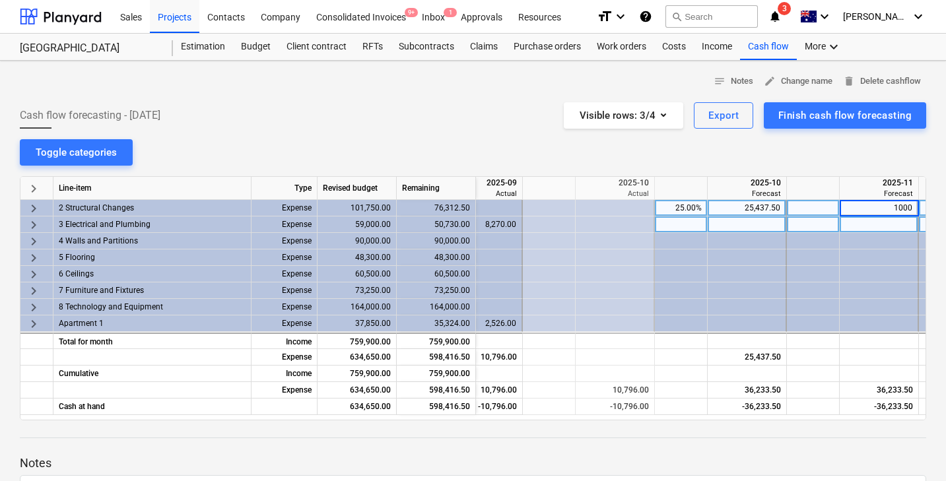
type input "10000"
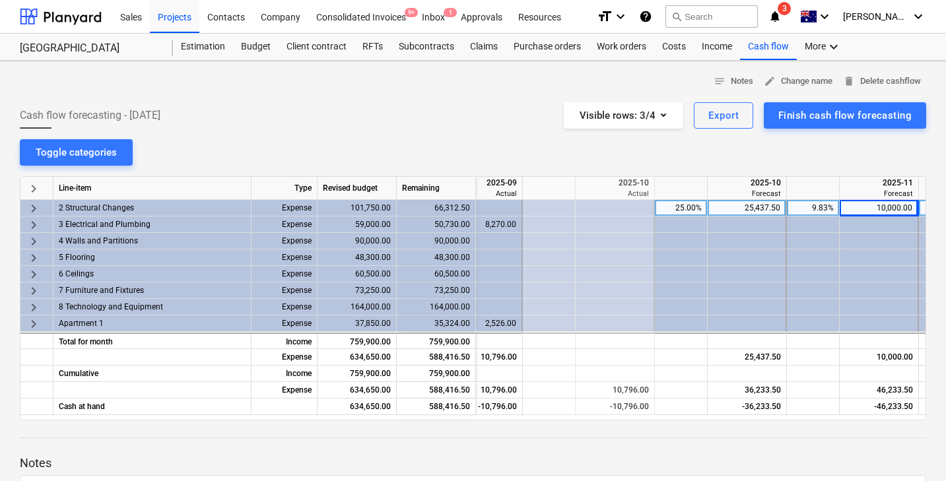
click at [32, 207] on span "keyboard_arrow_right" at bounding box center [34, 209] width 16 height 16
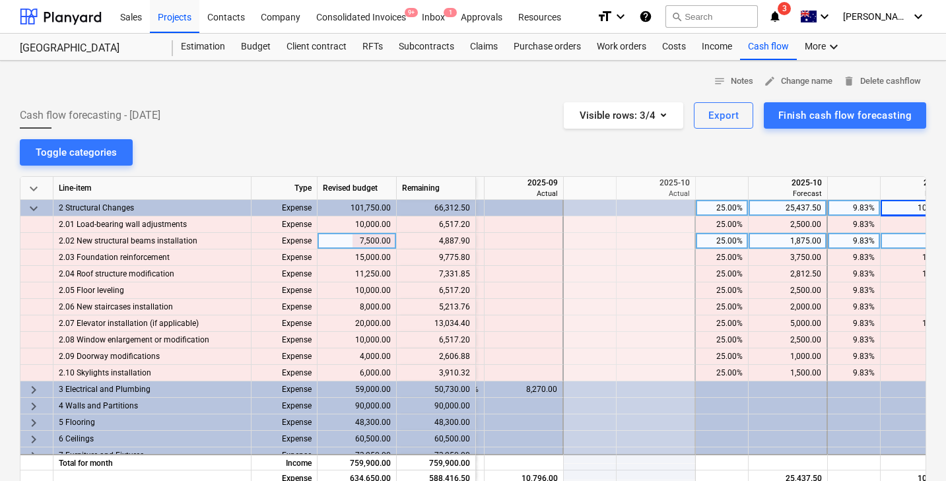
scroll to position [0, 146]
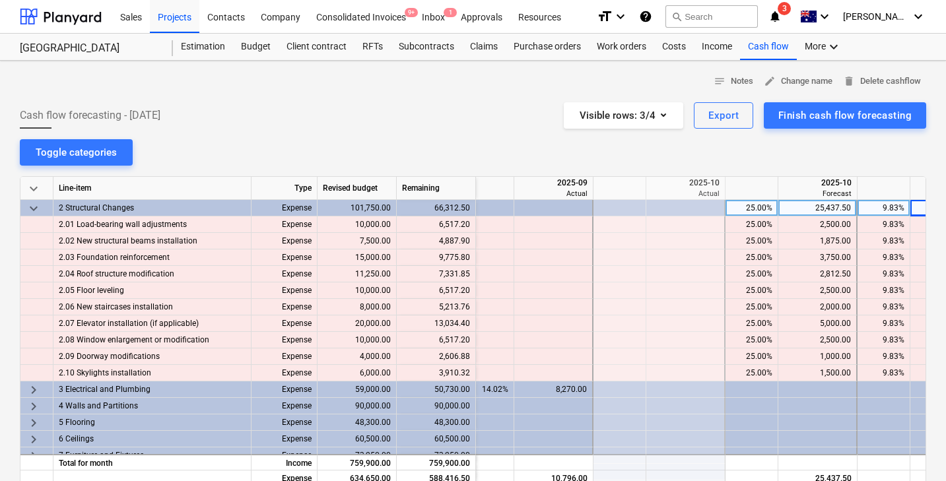
click at [653, 129] on div "notes Notes edit Change name delete Delete cashflow Cash flow forecasting - [DA…" at bounding box center [473, 391] width 946 height 661
click at [653, 110] on div "Visible rows : 3/4" at bounding box center [623, 115] width 88 height 17
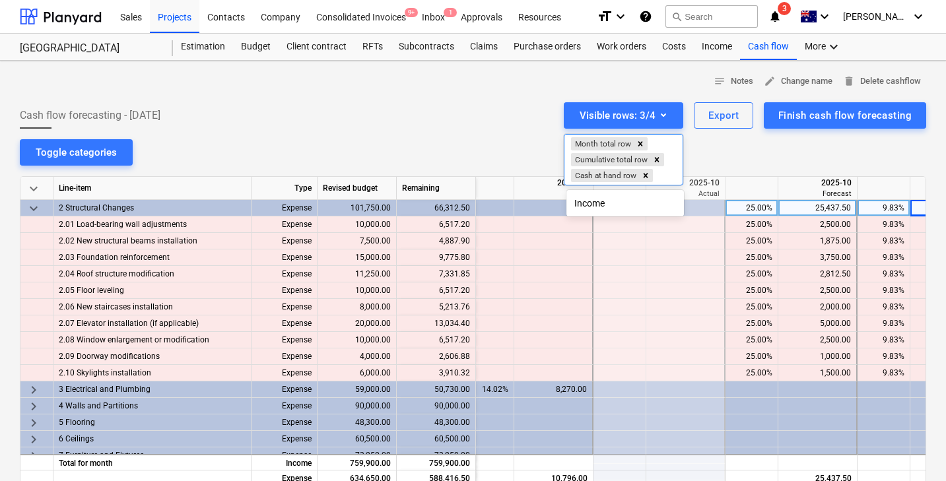
click at [597, 200] on div "Income" at bounding box center [624, 203] width 117 height 21
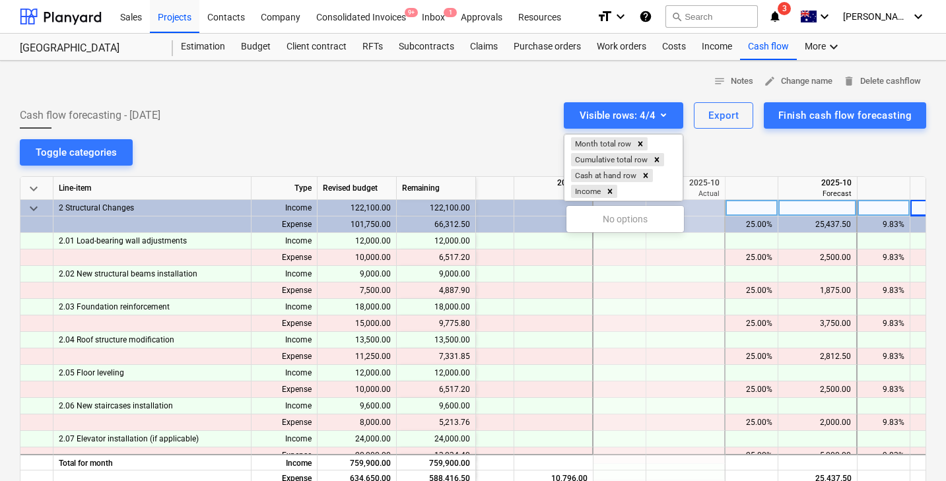
click at [485, 165] on div at bounding box center [473, 240] width 946 height 481
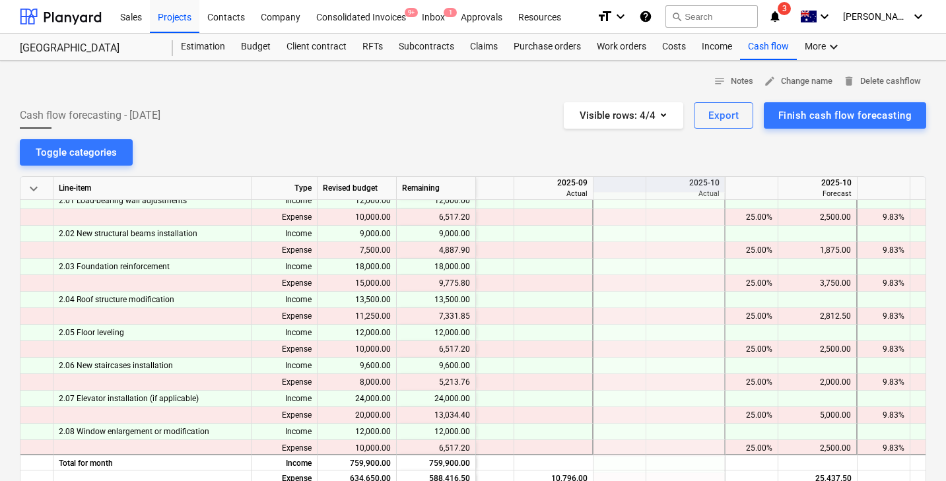
scroll to position [0, 0]
click at [65, 146] on div "Toggle categories" at bounding box center [76, 152] width 81 height 17
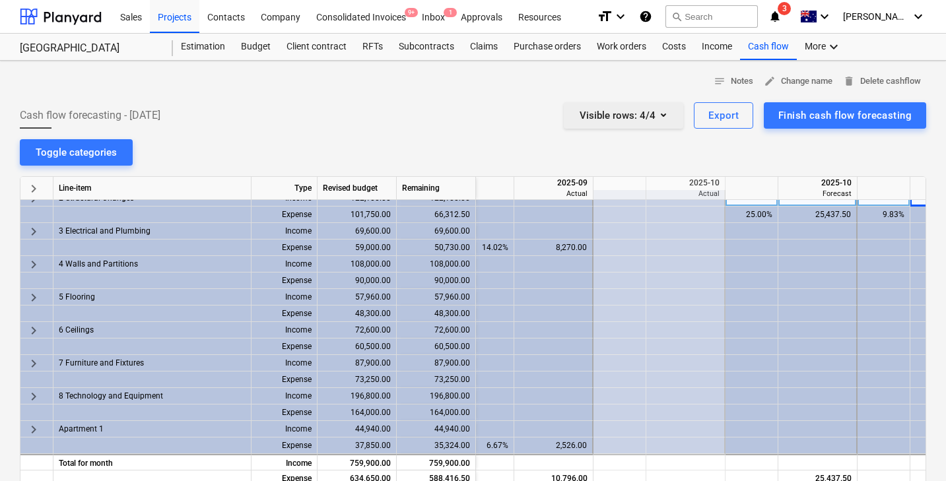
click at [663, 114] on icon "button" at bounding box center [663, 115] width 16 height 16
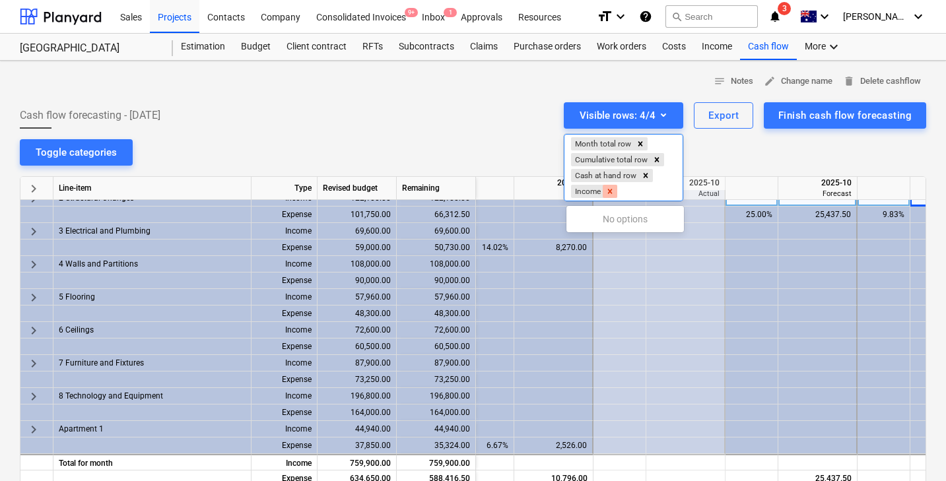
click at [612, 189] on icon "Remove Income" at bounding box center [609, 191] width 9 height 9
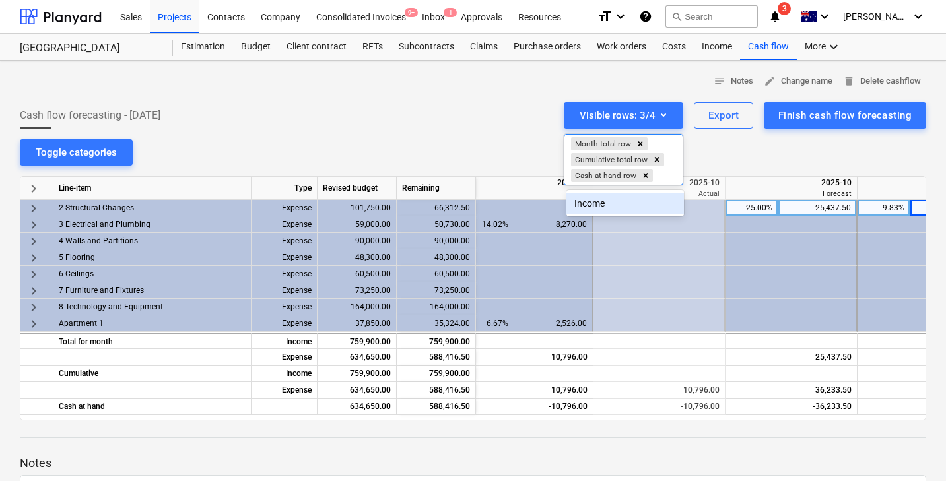
click at [492, 129] on div at bounding box center [473, 240] width 946 height 481
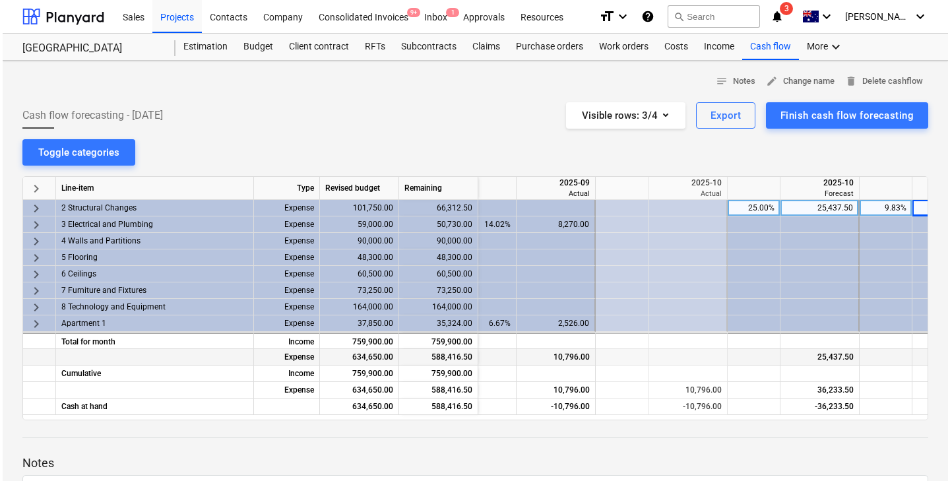
scroll to position [0, 0]
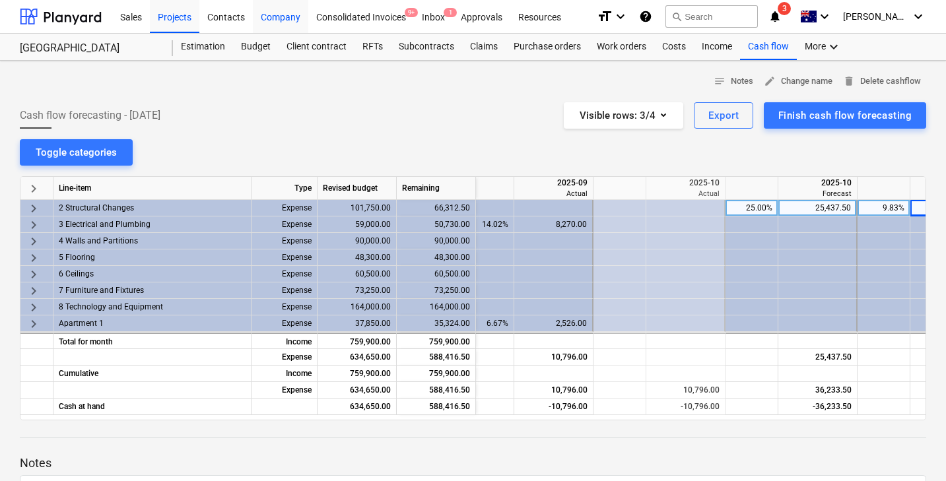
click at [286, 14] on div "Company" at bounding box center [280, 16] width 55 height 34
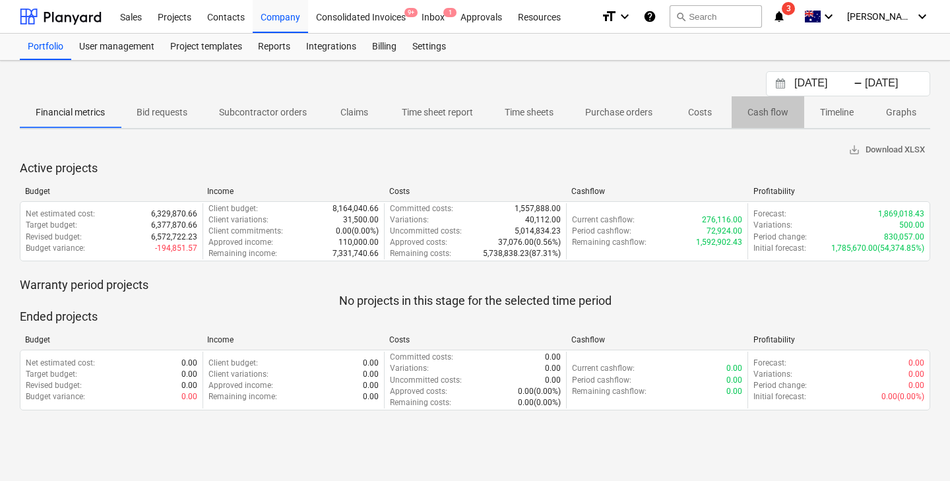
click at [769, 114] on p "Cash flow" at bounding box center [768, 113] width 41 height 14
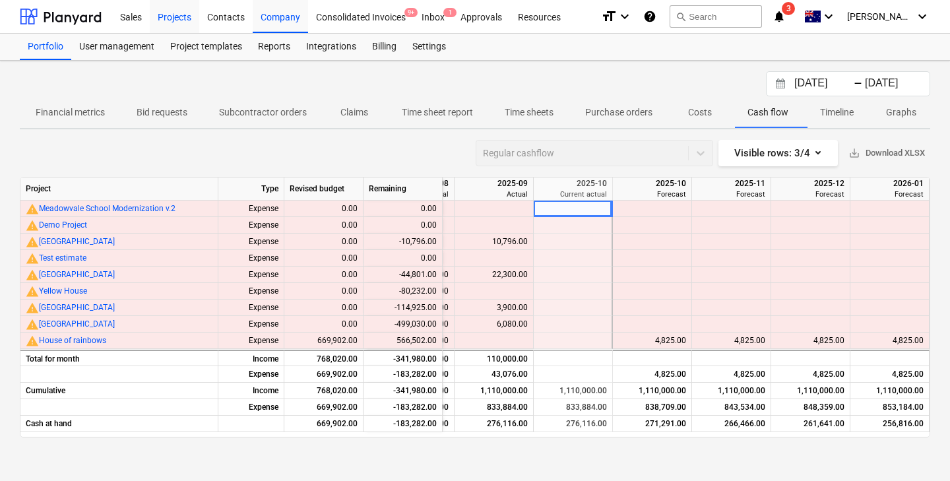
click at [178, 22] on div "Projects" at bounding box center [174, 16] width 49 height 34
